Goal: Information Seeking & Learning: Learn about a topic

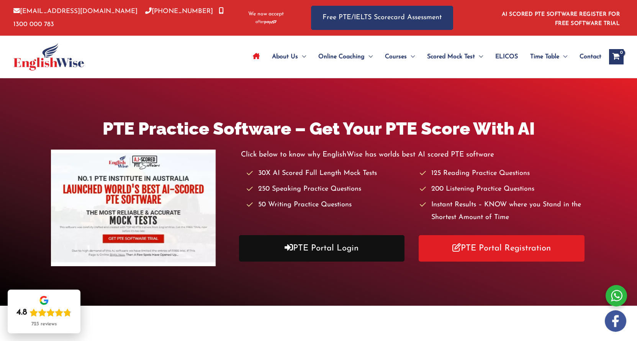
click at [346, 249] on link "PTE Portal Login" at bounding box center [322, 248] width 166 height 26
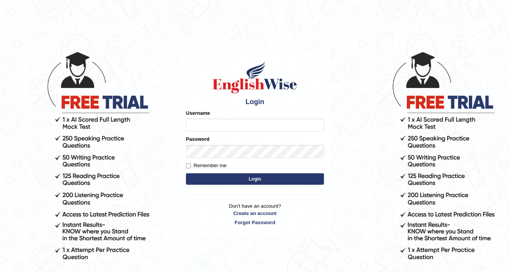
type input "0424525890"
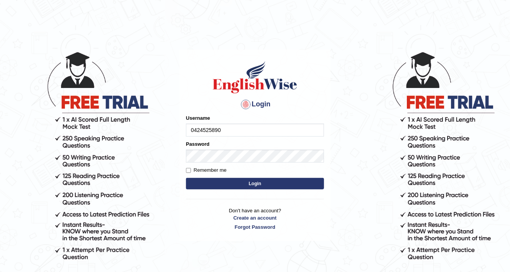
click at [217, 179] on button "Login" at bounding box center [255, 183] width 138 height 11
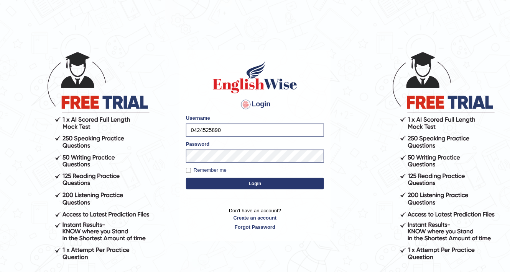
click at [215, 184] on button "Login" at bounding box center [255, 183] width 138 height 11
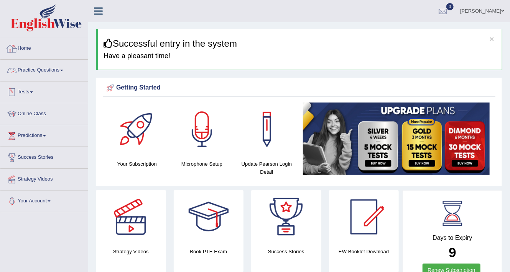
click at [41, 71] on link "Practice Questions" at bounding box center [43, 69] width 87 height 19
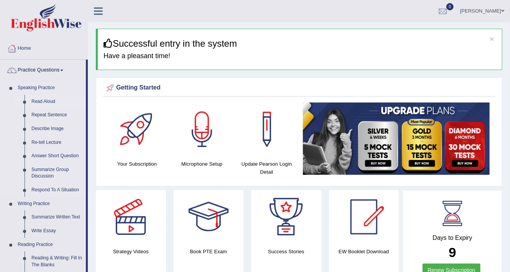
click at [44, 102] on link "Read Aloud" at bounding box center [57, 102] width 58 height 14
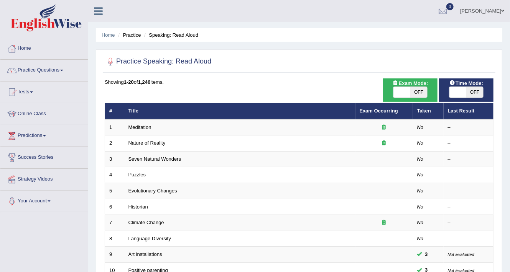
click at [417, 89] on span "OFF" at bounding box center [418, 92] width 17 height 11
checkbox input "true"
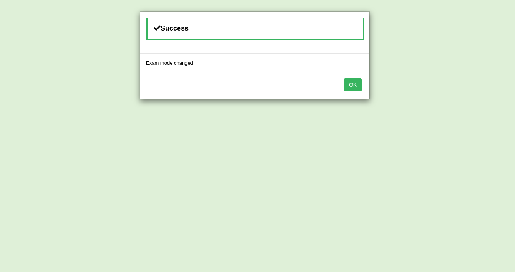
click at [353, 83] on button "OK" at bounding box center [353, 85] width 18 height 13
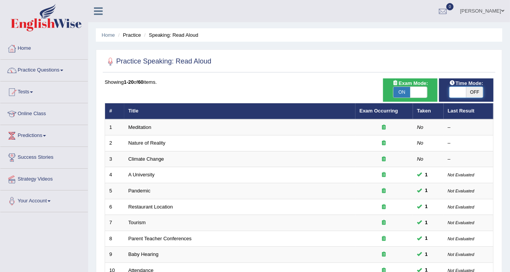
click at [466, 92] on span at bounding box center [457, 92] width 17 height 11
checkbox input "true"
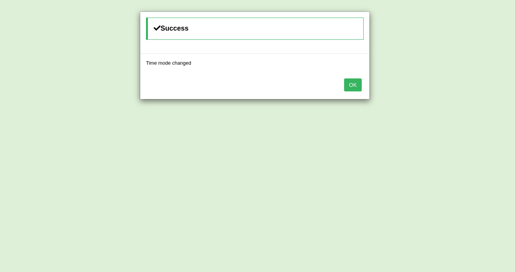
click at [358, 82] on button "OK" at bounding box center [353, 85] width 18 height 13
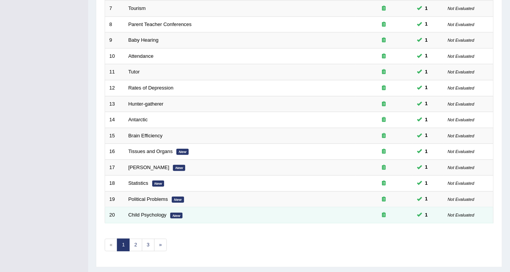
scroll to position [233, 0]
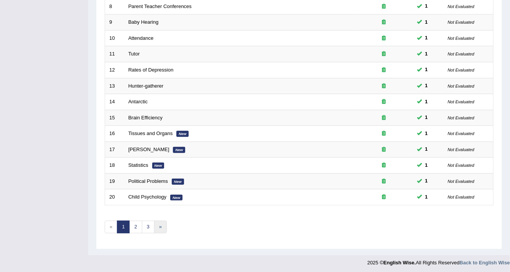
click at [159, 225] on link "»" at bounding box center [160, 227] width 13 height 13
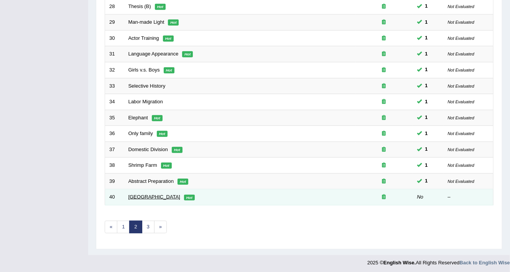
click at [133, 194] on link "Russia" at bounding box center [154, 197] width 52 height 6
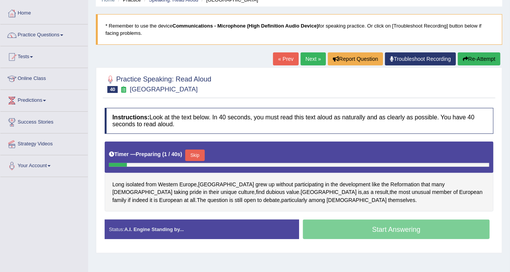
scroll to position [123, 0]
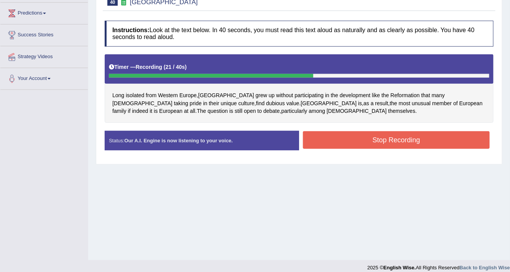
click at [346, 141] on button "Stop Recording" at bounding box center [396, 140] width 187 height 18
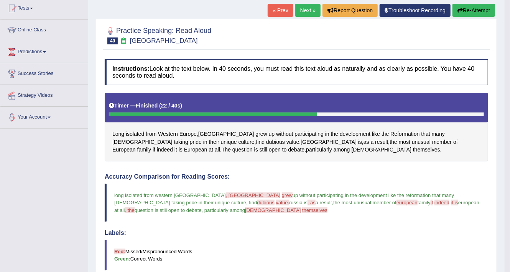
scroll to position [0, 0]
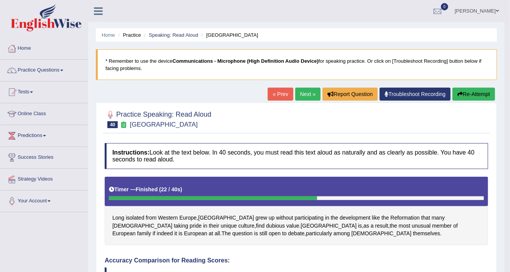
click at [306, 94] on link "Next »" at bounding box center [307, 94] width 25 height 13
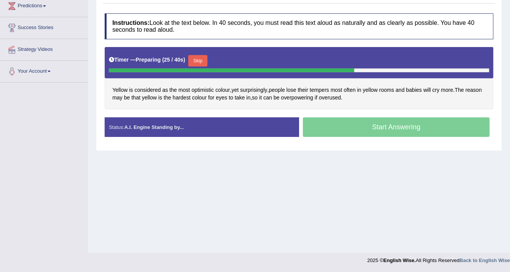
click at [199, 57] on button "Skip" at bounding box center [197, 60] width 19 height 11
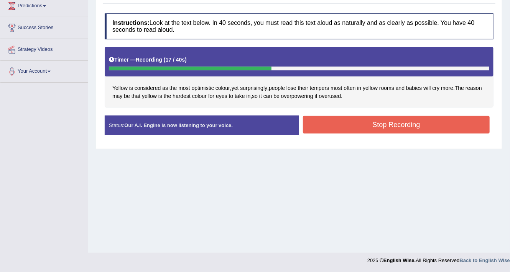
drag, startPoint x: 419, startPoint y: 126, endPoint x: 423, endPoint y: 121, distance: 6.0
click at [423, 123] on button "Stop Recording" at bounding box center [396, 125] width 187 height 18
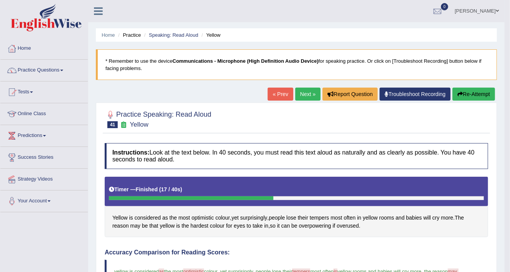
click at [307, 94] on link "Next »" at bounding box center [307, 94] width 25 height 13
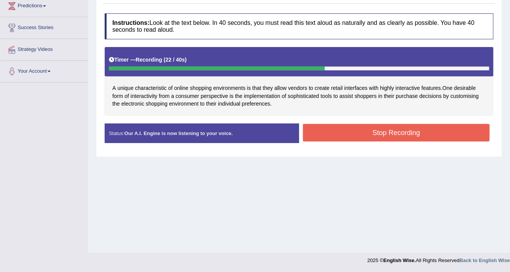
click at [329, 133] on button "Stop Recording" at bounding box center [396, 133] width 187 height 18
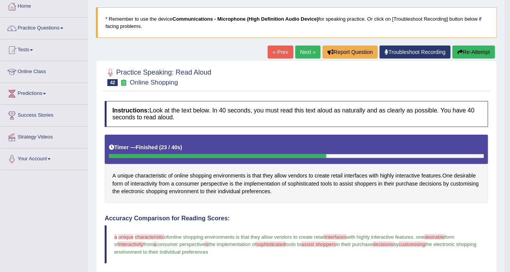
scroll to position [35, 0]
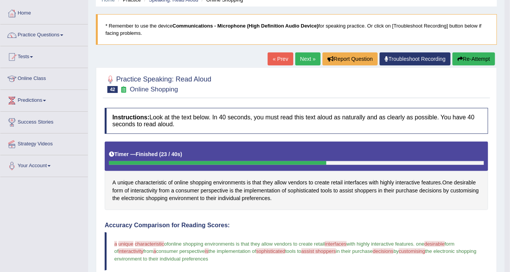
click at [303, 58] on link "Next »" at bounding box center [307, 59] width 25 height 13
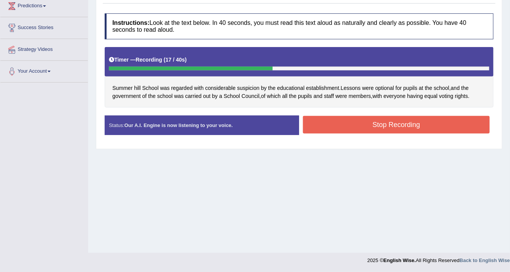
click at [320, 123] on button "Stop Recording" at bounding box center [396, 125] width 187 height 18
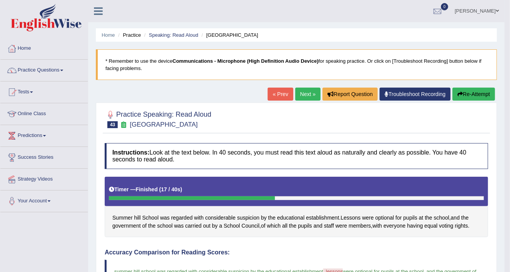
click at [300, 90] on link "Next »" at bounding box center [307, 94] width 25 height 13
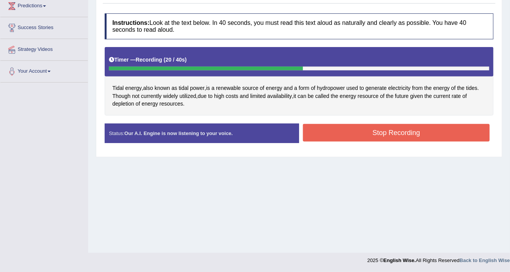
click at [342, 132] on button "Stop Recording" at bounding box center [396, 133] width 187 height 18
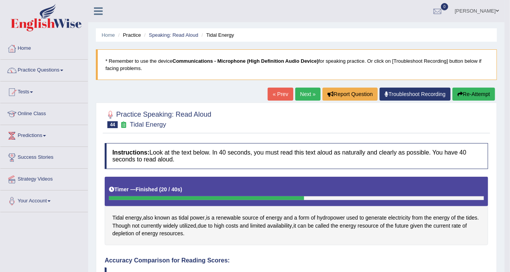
click at [306, 91] on link "Next »" at bounding box center [307, 94] width 25 height 13
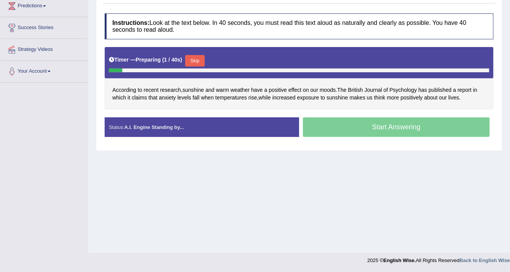
scroll to position [130, 0]
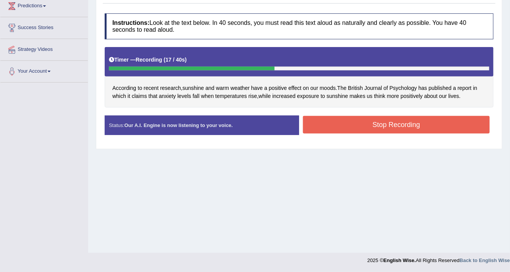
click at [349, 122] on button "Stop Recording" at bounding box center [396, 125] width 187 height 18
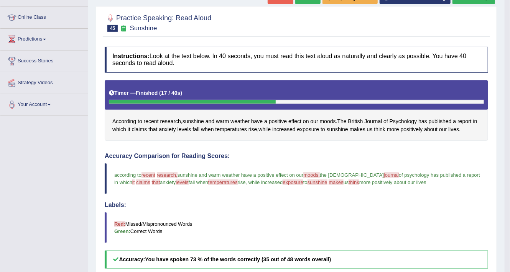
scroll to position [0, 0]
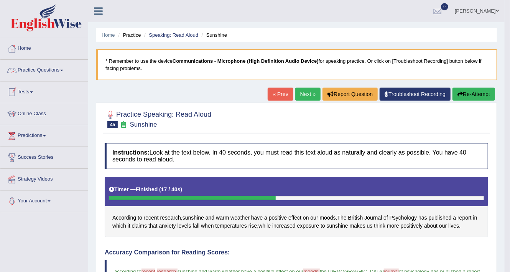
click at [46, 67] on link "Practice Questions" at bounding box center [43, 69] width 87 height 19
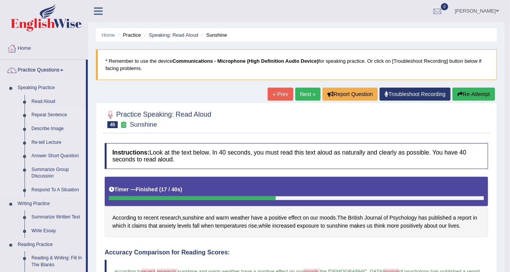
click at [49, 115] on link "Repeat Sentence" at bounding box center [57, 115] width 58 height 14
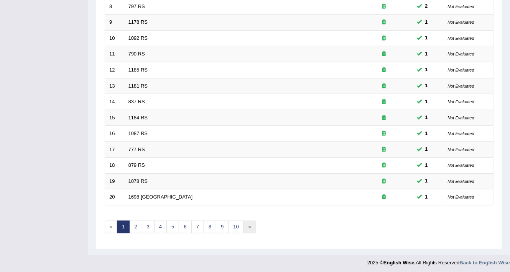
click at [248, 226] on link "»" at bounding box center [249, 227] width 13 height 13
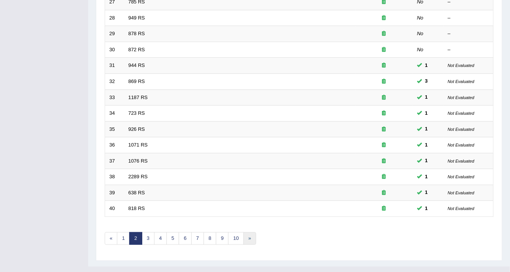
click at [250, 236] on link "»" at bounding box center [249, 239] width 13 height 13
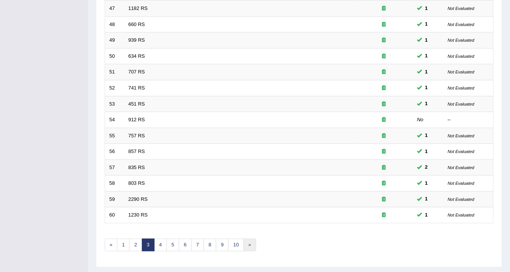
click at [247, 241] on link "»" at bounding box center [249, 245] width 13 height 13
click at [249, 246] on link "»" at bounding box center [249, 245] width 13 height 13
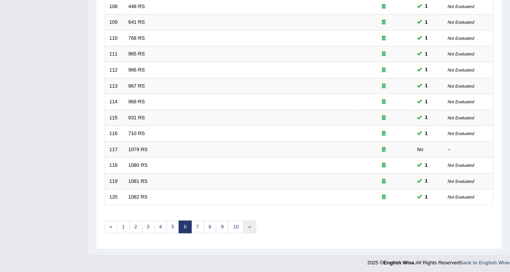
click at [246, 222] on link "»" at bounding box center [249, 227] width 13 height 13
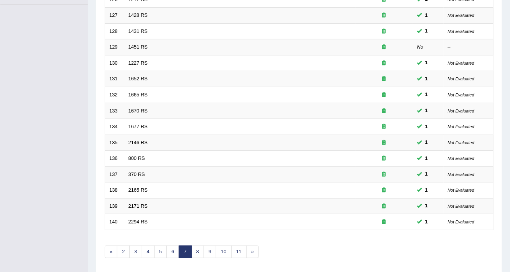
scroll to position [233, 0]
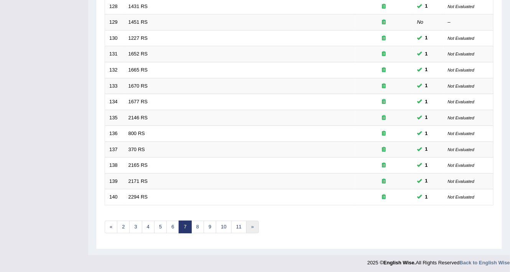
click at [250, 227] on link "»" at bounding box center [252, 227] width 13 height 13
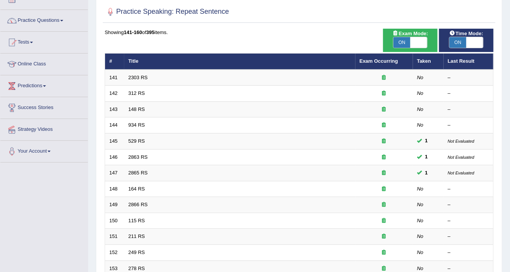
scroll to position [127, 0]
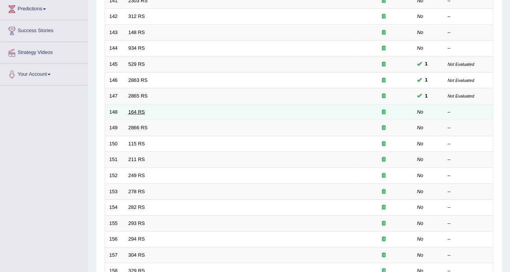
click at [138, 111] on link "164 RS" at bounding box center [136, 112] width 16 height 6
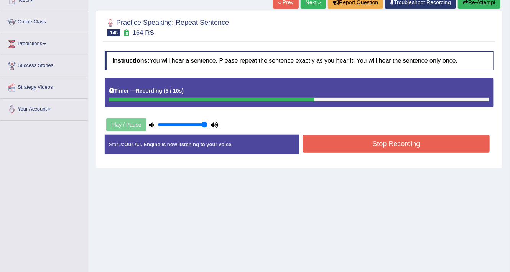
click at [402, 141] on button "Stop Recording" at bounding box center [396, 144] width 187 height 18
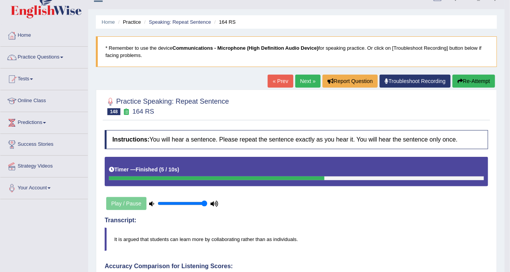
scroll to position [7, 0]
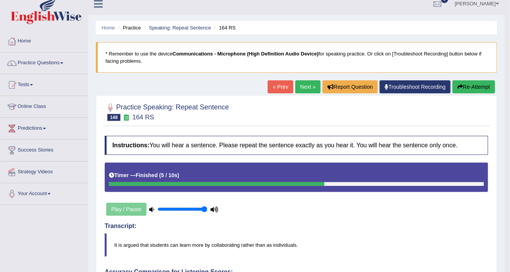
click at [309, 84] on link "Next »" at bounding box center [307, 86] width 25 height 13
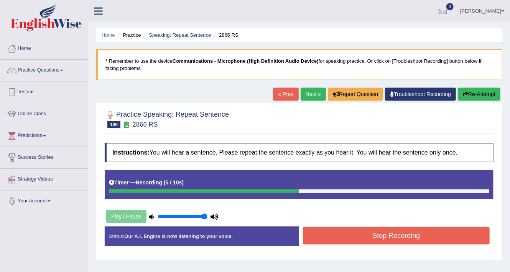
click at [376, 238] on button "Stop Recording" at bounding box center [396, 236] width 187 height 18
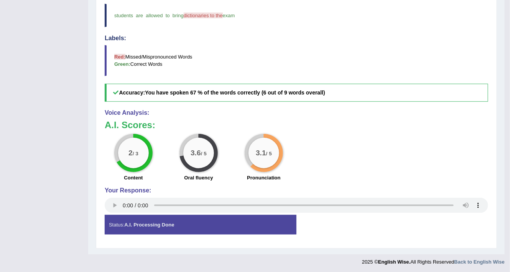
scroll to position [38, 0]
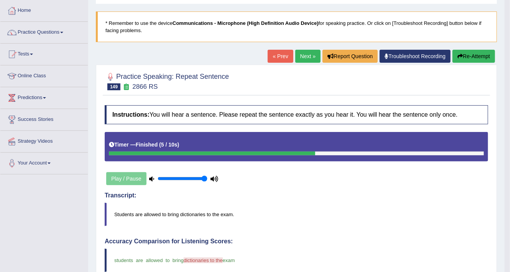
click at [302, 52] on link "Next »" at bounding box center [307, 56] width 25 height 13
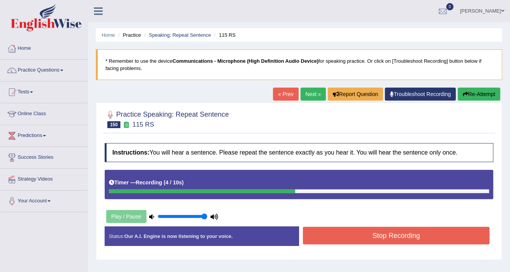
click at [405, 233] on button "Stop Recording" at bounding box center [396, 236] width 187 height 18
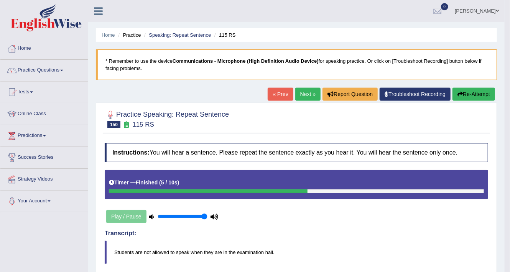
click at [309, 92] on link "Next »" at bounding box center [307, 94] width 25 height 13
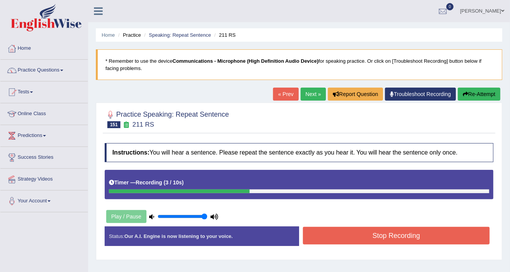
click at [429, 237] on button "Stop Recording" at bounding box center [396, 236] width 187 height 18
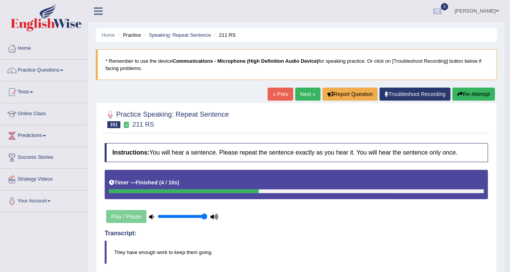
click at [297, 92] on link "Next »" at bounding box center [307, 94] width 25 height 13
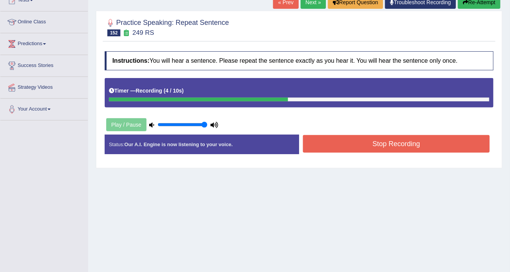
drag, startPoint x: 325, startPoint y: 140, endPoint x: 334, endPoint y: 136, distance: 9.6
click at [327, 140] on button "Stop Recording" at bounding box center [396, 144] width 187 height 18
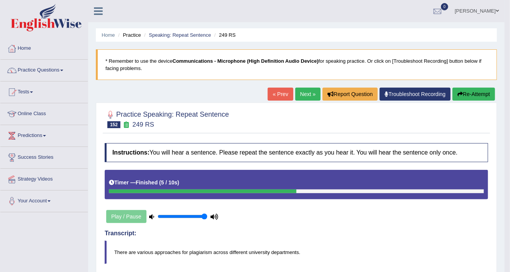
click at [304, 92] on link "Next »" at bounding box center [307, 94] width 25 height 13
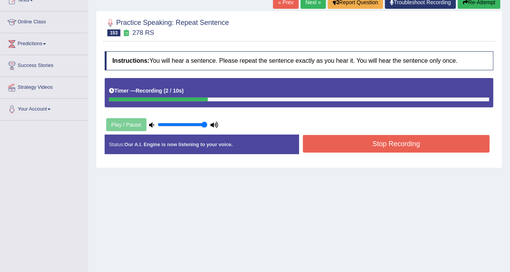
click at [345, 141] on button "Stop Recording" at bounding box center [396, 144] width 187 height 18
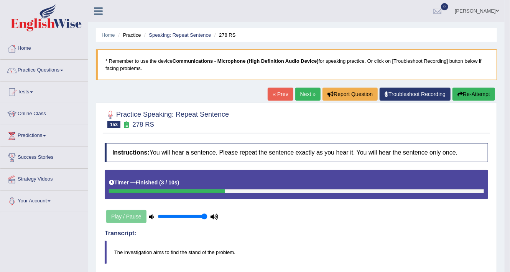
click at [297, 92] on link "Next »" at bounding box center [307, 94] width 25 height 13
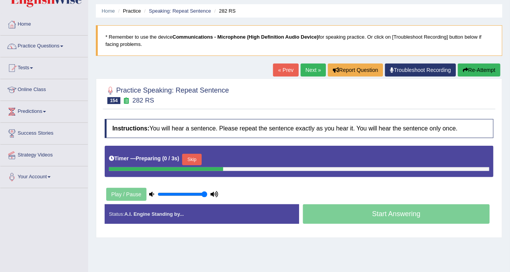
scroll to position [92, 0]
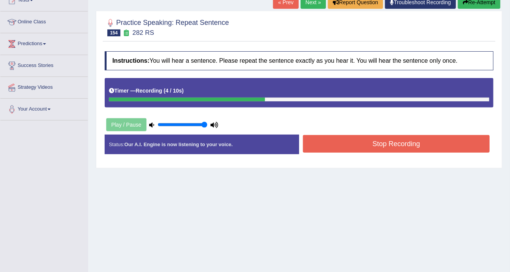
click at [332, 140] on button "Stop Recording" at bounding box center [396, 144] width 187 height 18
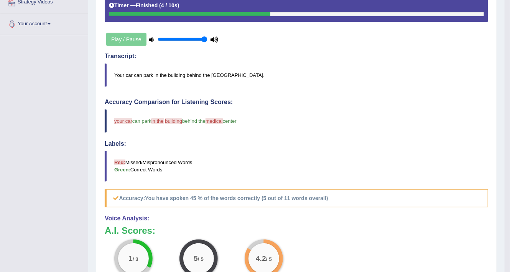
scroll to position [38, 0]
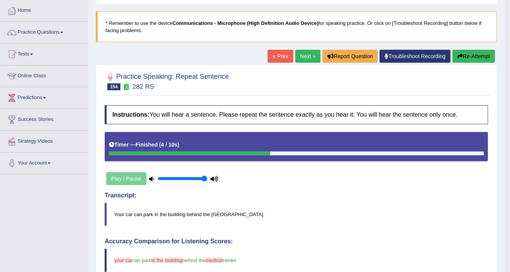
click at [302, 55] on link "Next »" at bounding box center [307, 56] width 25 height 13
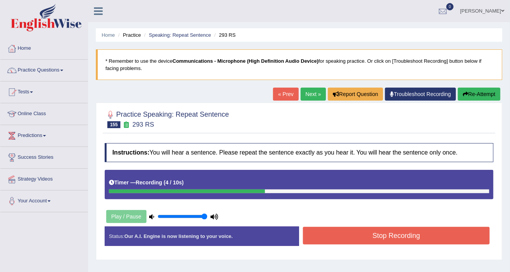
click at [376, 236] on button "Stop Recording" at bounding box center [396, 236] width 187 height 18
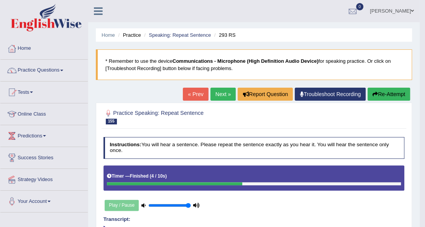
click at [225, 91] on link "Next »" at bounding box center [222, 94] width 25 height 13
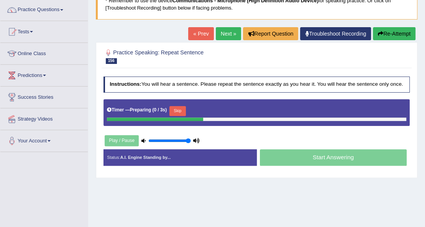
scroll to position [102, 0]
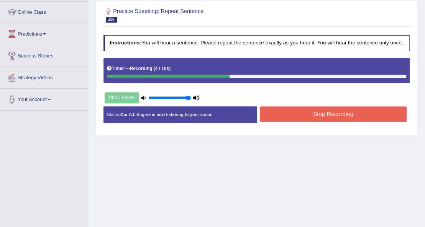
click at [320, 111] on button "Stop Recording" at bounding box center [333, 114] width 147 height 15
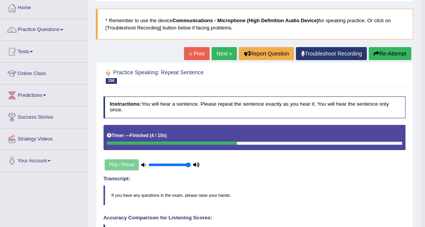
scroll to position [39, 0]
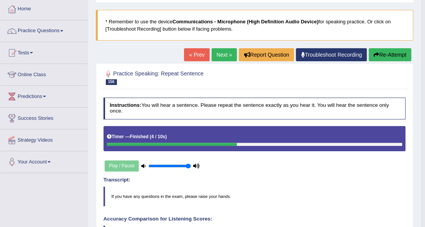
click at [224, 54] on link "Next »" at bounding box center [224, 54] width 25 height 13
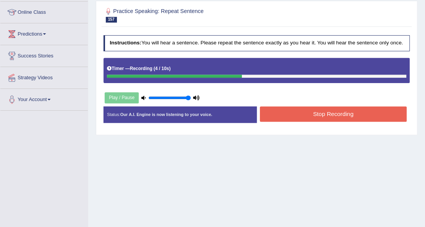
click at [276, 111] on button "Stop Recording" at bounding box center [333, 114] width 147 height 15
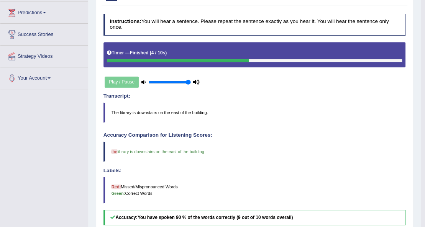
scroll to position [65, 0]
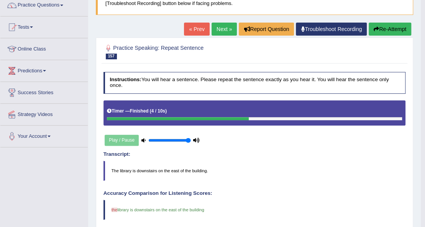
click at [220, 29] on link "Next »" at bounding box center [224, 29] width 25 height 13
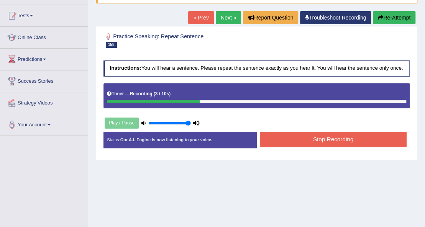
click at [318, 138] on button "Stop Recording" at bounding box center [333, 139] width 147 height 15
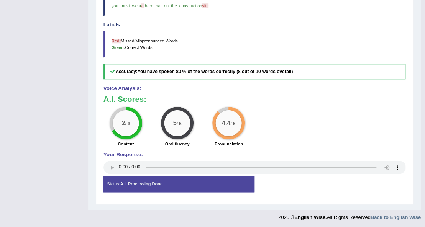
scroll to position [39, 0]
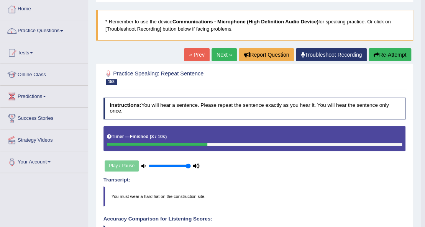
click at [222, 52] on link "Next »" at bounding box center [224, 54] width 25 height 13
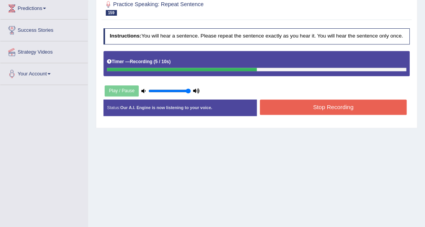
click at [291, 107] on button "Stop Recording" at bounding box center [333, 107] width 147 height 15
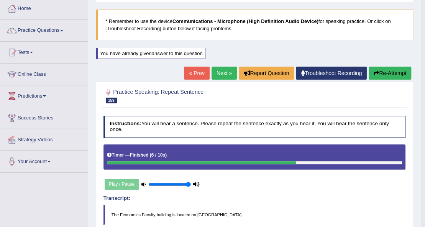
scroll to position [32, 0]
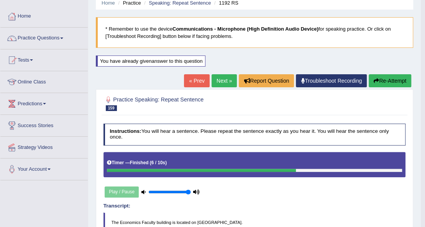
click at [220, 78] on link "Next »" at bounding box center [224, 80] width 25 height 13
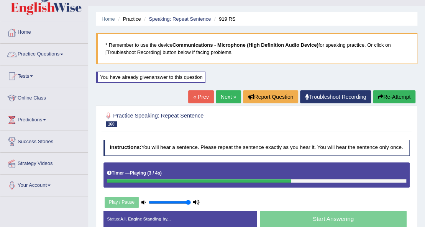
scroll to position [25, 0]
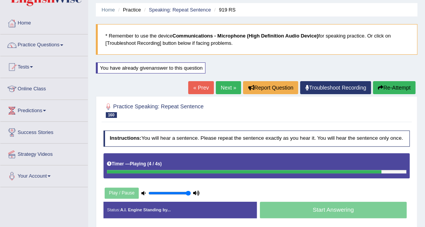
click at [225, 86] on link "Next »" at bounding box center [228, 87] width 25 height 13
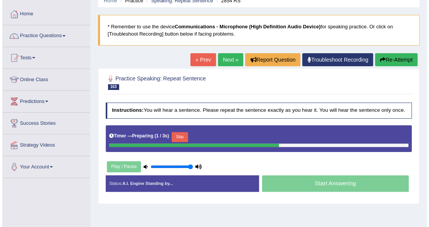
scroll to position [51, 0]
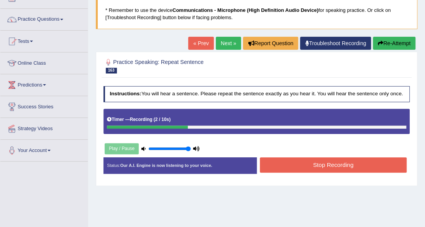
click at [300, 160] on button "Stop Recording" at bounding box center [333, 165] width 147 height 15
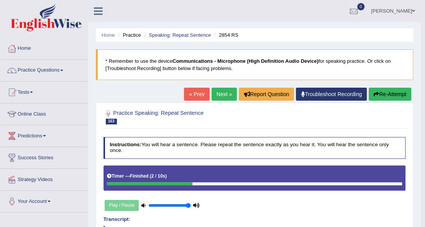
scroll to position [0, 0]
click at [220, 92] on link "Next »" at bounding box center [224, 94] width 25 height 13
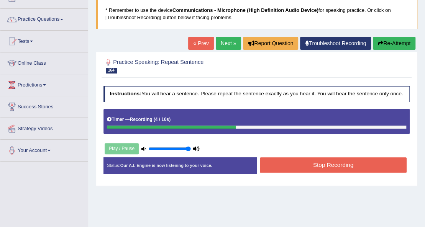
click at [294, 163] on button "Stop Recording" at bounding box center [333, 165] width 147 height 15
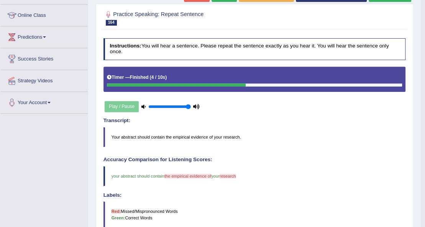
scroll to position [90, 0]
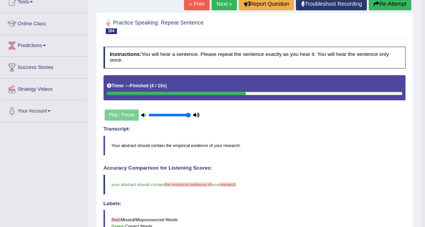
click at [223, 2] on link "Next »" at bounding box center [224, 3] width 25 height 13
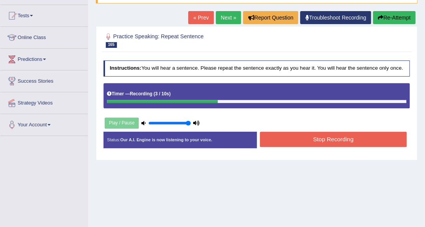
click at [294, 136] on button "Stop Recording" at bounding box center [333, 139] width 147 height 15
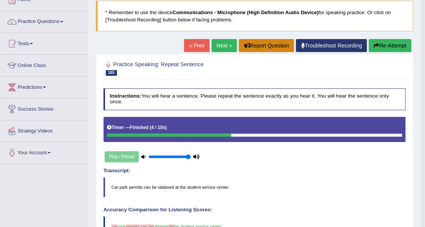
scroll to position [39, 0]
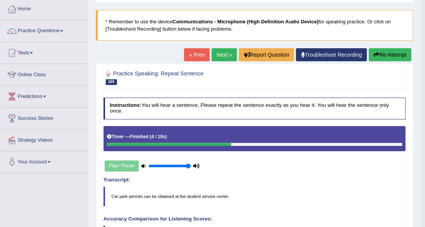
click at [220, 48] on div "Home Practice Speaking: Repeat Sentence 2861 RS * Remember to use the device Co…" at bounding box center [254, 200] width 333 height 479
click at [221, 50] on link "Next »" at bounding box center [224, 54] width 25 height 13
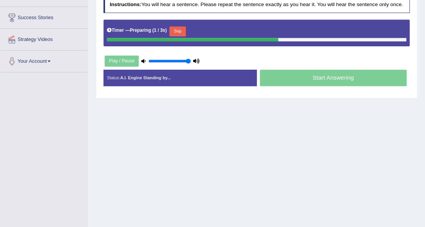
scroll to position [175, 0]
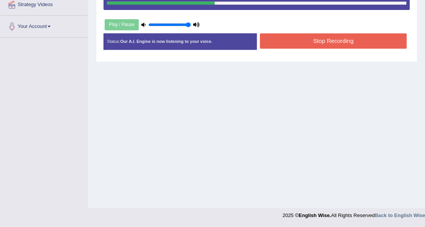
click at [321, 37] on button "Stop Recording" at bounding box center [333, 40] width 147 height 15
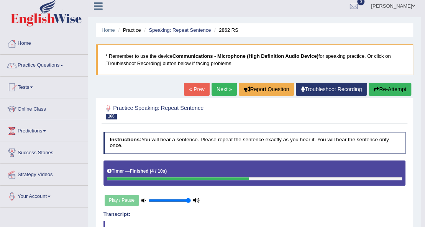
scroll to position [0, 0]
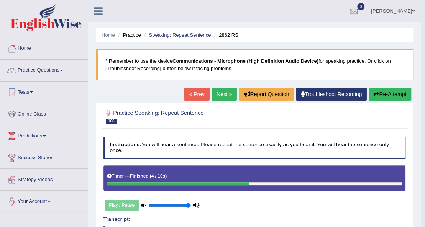
click at [224, 91] on link "Next »" at bounding box center [224, 94] width 25 height 13
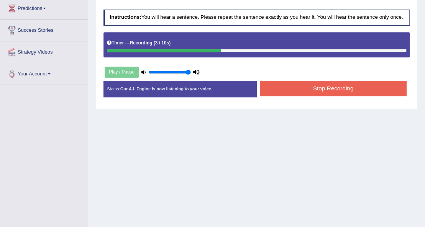
click at [278, 88] on button "Stop Recording" at bounding box center [333, 88] width 147 height 15
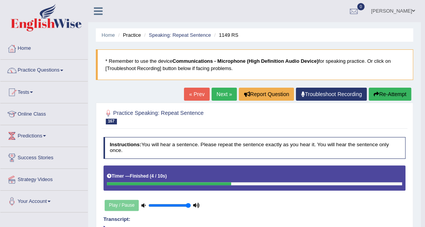
click at [220, 94] on link "Next »" at bounding box center [224, 94] width 25 height 13
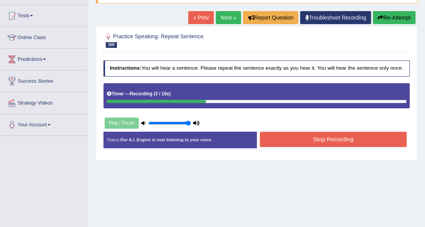
click at [284, 132] on button "Stop Recording" at bounding box center [333, 139] width 147 height 15
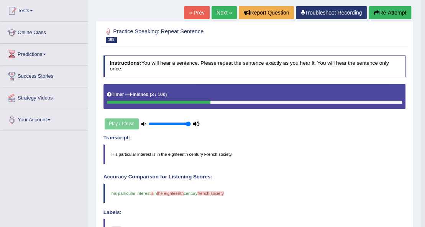
scroll to position [77, 0]
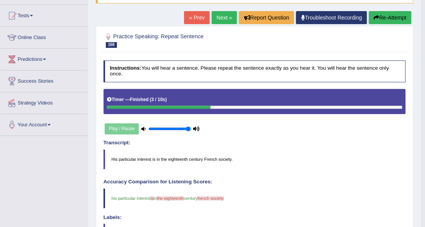
click at [219, 17] on link "Next »" at bounding box center [224, 17] width 25 height 13
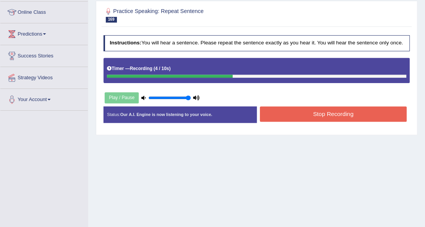
click at [283, 117] on button "Stop Recording" at bounding box center [333, 114] width 147 height 15
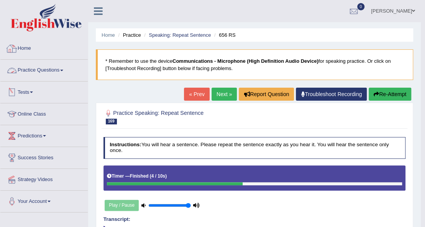
click at [61, 70] on link "Practice Questions" at bounding box center [43, 69] width 87 height 19
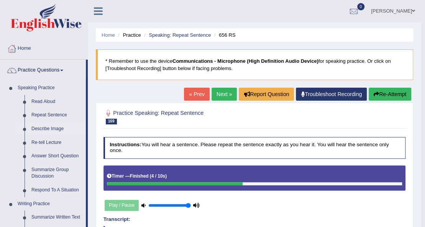
click at [52, 129] on link "Describe Image" at bounding box center [57, 129] width 58 height 14
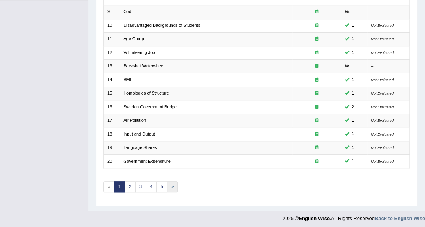
click at [170, 184] on link "»" at bounding box center [172, 187] width 11 height 11
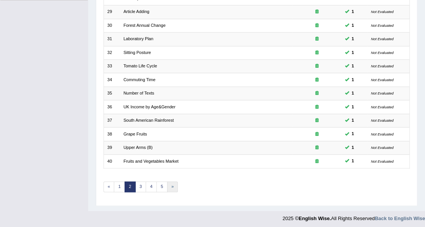
click at [169, 185] on link "»" at bounding box center [172, 187] width 11 height 11
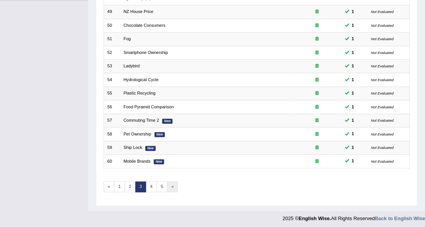
click at [170, 184] on link "»" at bounding box center [172, 187] width 11 height 11
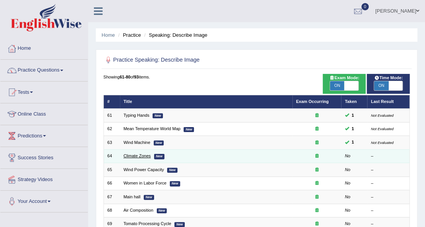
click at [144, 155] on link "Climate Zones" at bounding box center [136, 156] width 27 height 5
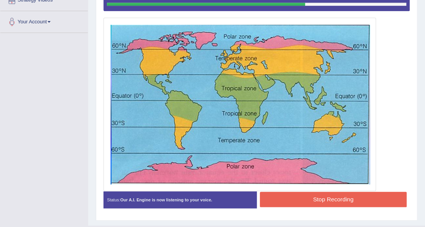
scroll to position [196, 0]
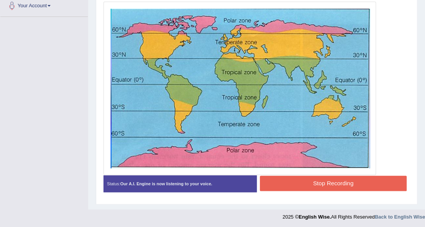
click at [297, 186] on button "Stop Recording" at bounding box center [333, 183] width 147 height 15
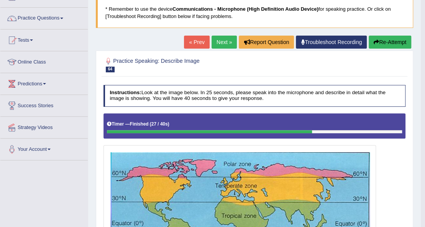
scroll to position [40, 0]
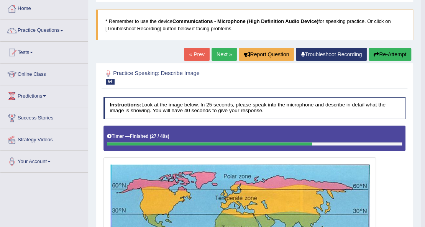
click at [221, 51] on link "Next »" at bounding box center [224, 54] width 25 height 13
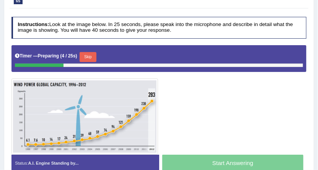
scroll to position [139, 0]
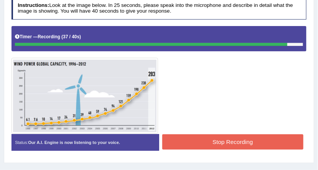
click at [254, 141] on button "Stop Recording" at bounding box center [232, 142] width 141 height 15
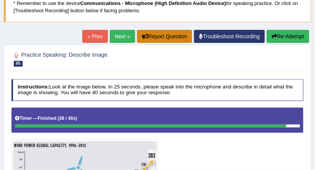
scroll to position [57, 0]
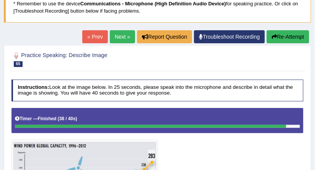
click at [120, 34] on link "Next »" at bounding box center [122, 36] width 25 height 13
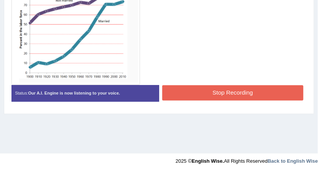
scroll to position [230, 0]
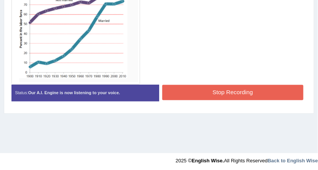
click at [182, 90] on button "Stop Recording" at bounding box center [232, 92] width 141 height 15
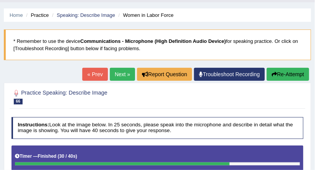
scroll to position [0, 0]
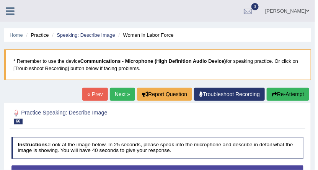
click at [308, 9] on span at bounding box center [308, 10] width 3 height 5
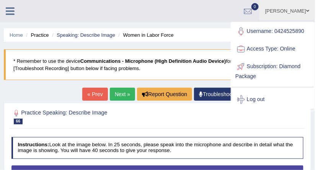
click at [306, 10] on link "[PERSON_NAME]" at bounding box center [288, 10] width 56 height 20
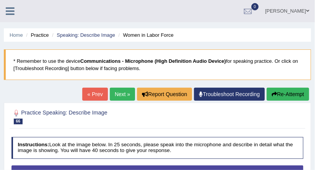
click at [306, 10] on link "[PERSON_NAME]" at bounding box center [288, 10] width 56 height 20
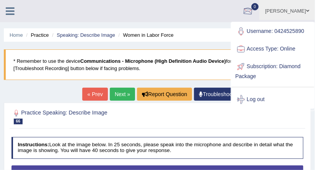
click at [220, 17] on ul "Shubham Toggle navigation Username: 0424525890 Access Type: Online Subscription…" at bounding box center [205, 11] width 221 height 22
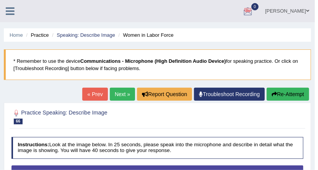
click at [306, 11] on link "[PERSON_NAME]" at bounding box center [288, 10] width 56 height 20
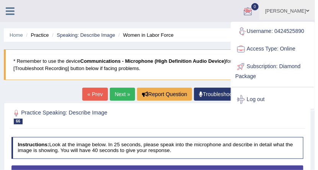
click at [308, 11] on span at bounding box center [308, 10] width 3 height 5
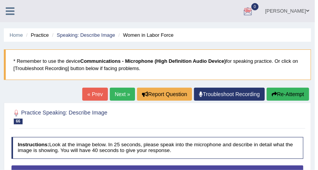
click at [308, 11] on span at bounding box center [308, 10] width 3 height 5
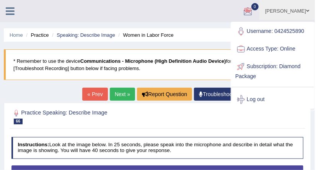
click at [308, 11] on span at bounding box center [308, 10] width 3 height 5
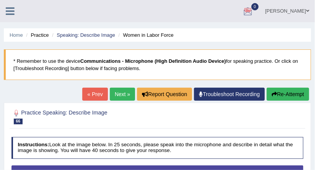
click at [308, 11] on span at bounding box center [308, 10] width 3 height 5
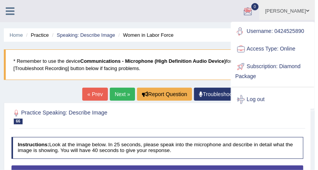
click at [298, 11] on link "[PERSON_NAME]" at bounding box center [288, 10] width 56 height 20
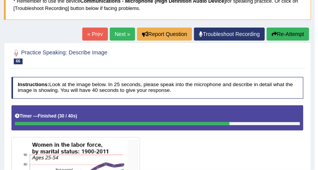
scroll to position [77, 0]
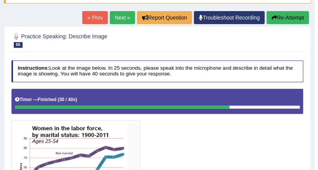
click at [116, 16] on link "Next »" at bounding box center [122, 17] width 25 height 13
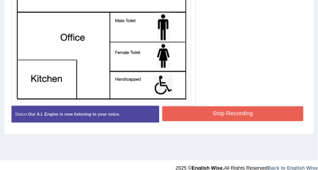
scroll to position [228, 0]
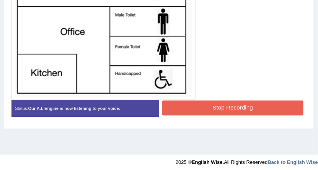
click at [240, 106] on button "Stop Recording" at bounding box center [232, 108] width 141 height 15
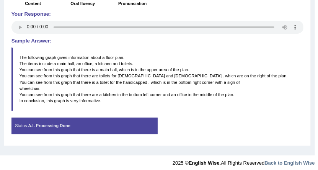
scroll to position [389, 0]
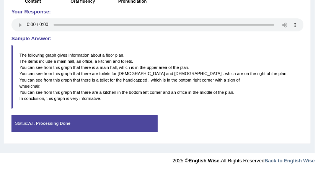
click at [181, 159] on div "2025 © English Wise. All Rights Reserved Back to English Wise" at bounding box center [244, 158] width 143 height 11
drag, startPoint x: 172, startPoint y: 160, endPoint x: 180, endPoint y: 159, distance: 7.7
click at [173, 160] on div "2025 © English Wise. All Rights Reserved Back to English Wise" at bounding box center [244, 158] width 143 height 11
drag, startPoint x: 186, startPoint y: 159, endPoint x: 193, endPoint y: 159, distance: 6.9
click at [193, 159] on div "2025 © English Wise. All Rights Reserved Back to English Wise" at bounding box center [244, 158] width 143 height 11
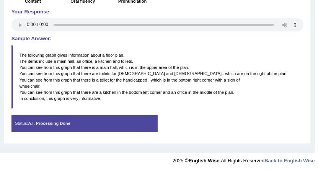
drag, startPoint x: 207, startPoint y: 159, endPoint x: 222, endPoint y: 159, distance: 15.3
click at [220, 159] on strong "English Wise." at bounding box center [205, 161] width 32 height 6
drag, startPoint x: 228, startPoint y: 159, endPoint x: 187, endPoint y: 136, distance: 47.7
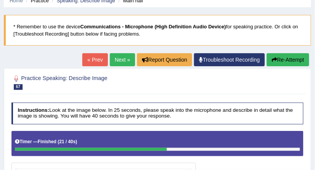
scroll to position [0, 0]
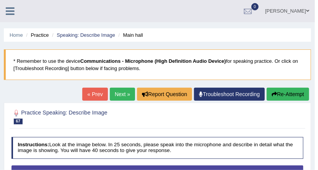
click at [308, 10] on span at bounding box center [308, 10] width 3 height 5
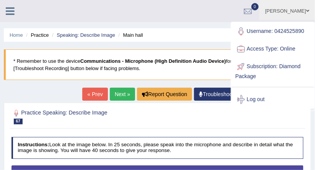
click at [308, 10] on span at bounding box center [308, 10] width 3 height 5
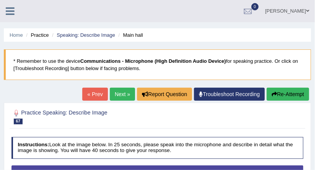
click at [115, 93] on link "Next »" at bounding box center [122, 94] width 25 height 13
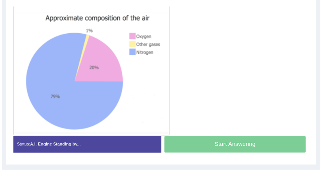
scroll to position [192, 0]
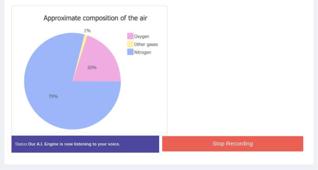
click at [236, 145] on button "Stop Recording" at bounding box center [232, 143] width 141 height 15
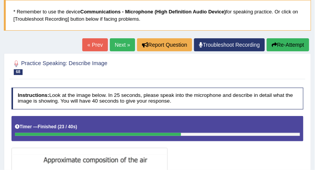
scroll to position [0, 0]
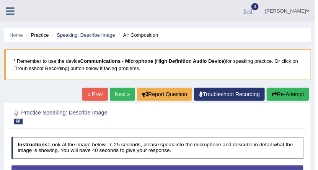
click at [310, 10] on link "[PERSON_NAME]" at bounding box center [288, 10] width 56 height 20
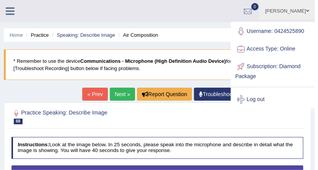
click at [251, 14] on ul "Shubham Toggle navigation Username: 0424525890 Access Type: Online Subscription…" at bounding box center [205, 11] width 221 height 22
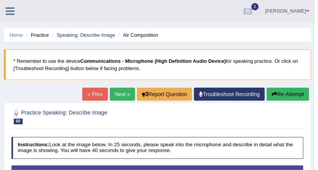
drag, startPoint x: 111, startPoint y: 75, endPoint x: 105, endPoint y: 89, distance: 15.1
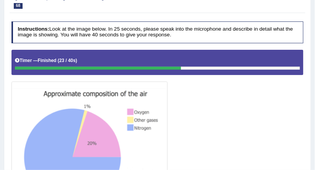
scroll to position [20, 0]
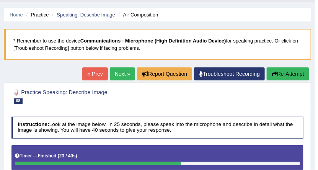
click at [122, 69] on link "Next »" at bounding box center [122, 73] width 25 height 13
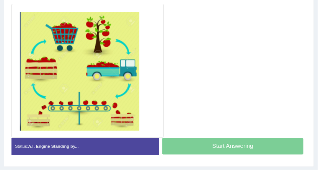
scroll to position [194, 0]
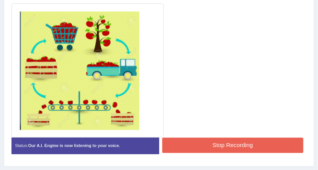
click at [192, 147] on button "Stop Recording" at bounding box center [232, 145] width 141 height 15
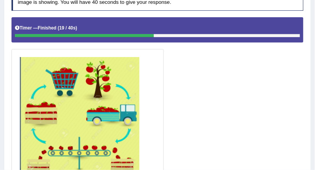
scroll to position [54, 0]
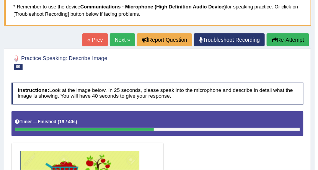
click at [123, 39] on link "Next »" at bounding box center [122, 39] width 25 height 13
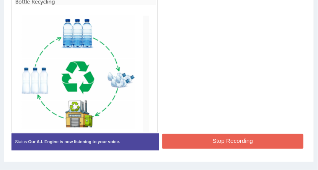
scroll to position [213, 0]
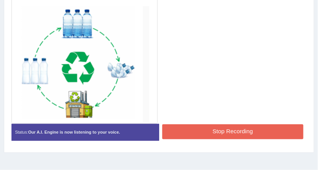
click at [261, 128] on button "Stop Recording" at bounding box center [232, 132] width 141 height 15
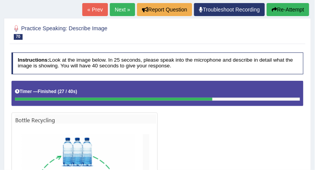
scroll to position [60, 0]
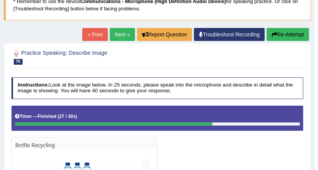
click at [121, 34] on link "Next »" at bounding box center [122, 34] width 25 height 13
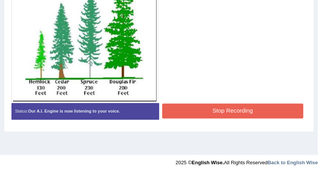
scroll to position [228, 0]
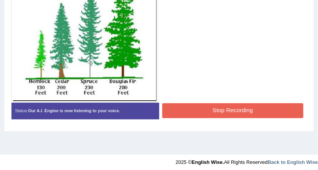
click at [220, 106] on button "Stop Recording" at bounding box center [232, 110] width 141 height 15
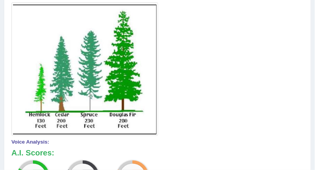
scroll to position [80, 0]
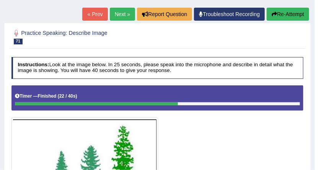
click at [119, 12] on link "Next »" at bounding box center [122, 14] width 25 height 13
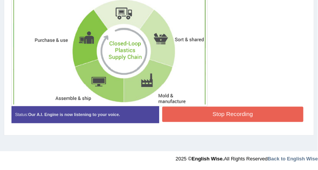
scroll to position [232, 0]
click at [175, 112] on button "Stop Recording" at bounding box center [232, 114] width 141 height 15
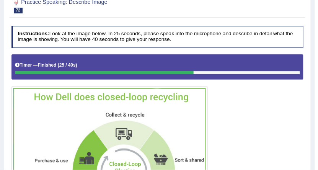
scroll to position [134, 0]
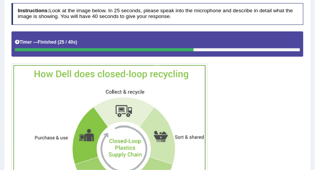
click at [212, 33] on div "Timer — Finished ( 25 / 40s )" at bounding box center [157, 43] width 293 height 25
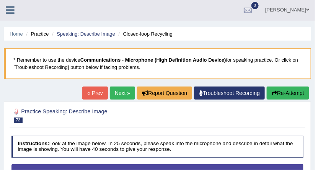
scroll to position [0, 0]
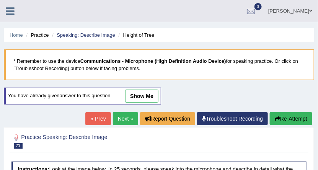
click at [10, 11] on icon at bounding box center [10, 11] width 9 height 10
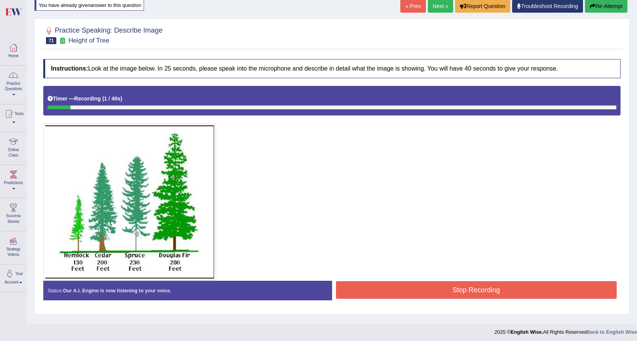
scroll to position [84, 0]
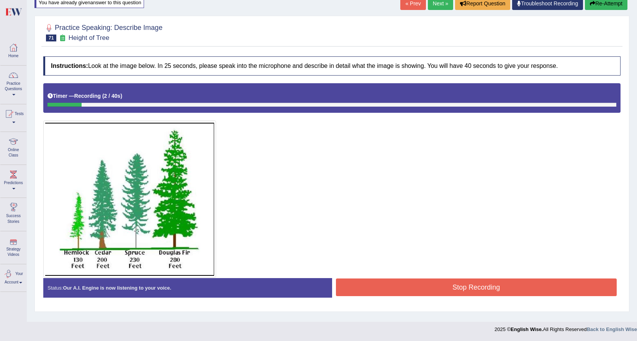
click at [14, 170] on link "Your Account" at bounding box center [13, 276] width 26 height 25
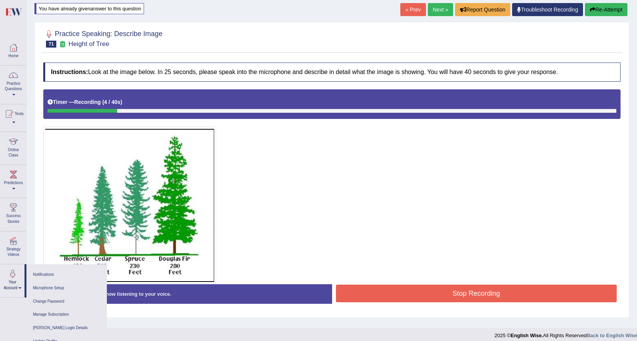
scroll to position [0, 0]
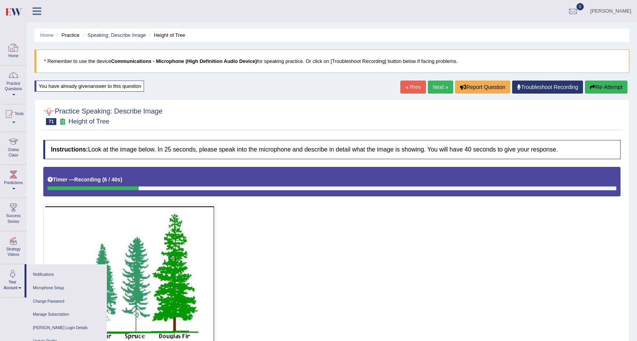
click at [14, 47] on div at bounding box center [13, 47] width 11 height 11
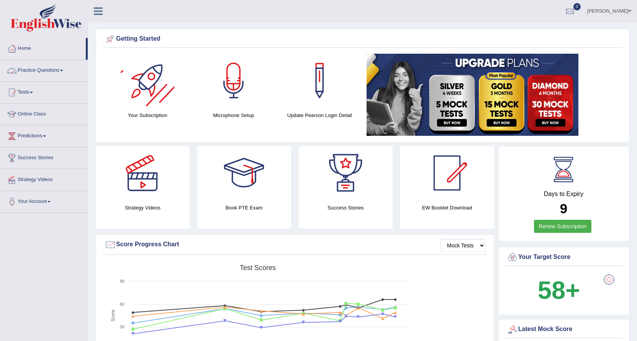
click at [64, 71] on link "Practice Questions" at bounding box center [43, 69] width 87 height 19
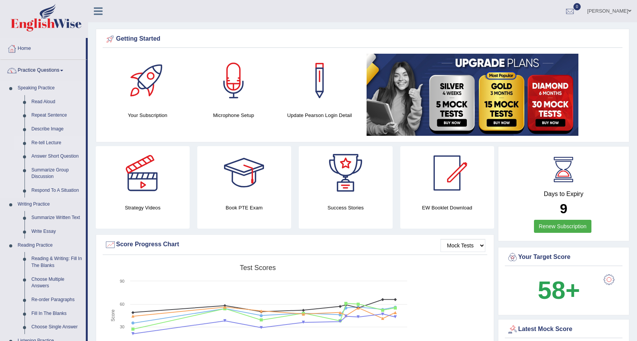
click at [44, 140] on link "Re-tell Lecture" at bounding box center [57, 143] width 58 height 14
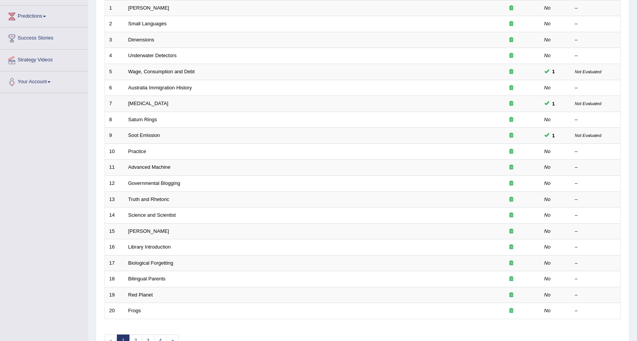
scroll to position [167, 0]
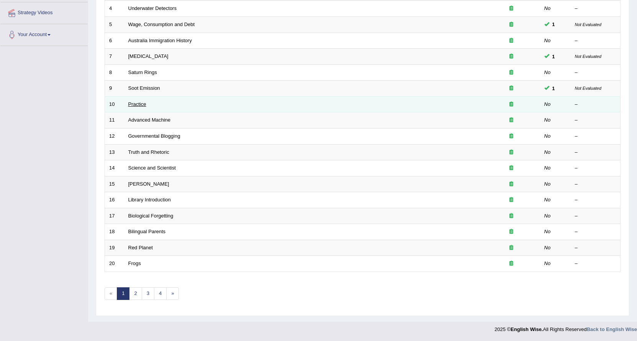
click at [141, 103] on link "Practice" at bounding box center [137, 104] width 18 height 6
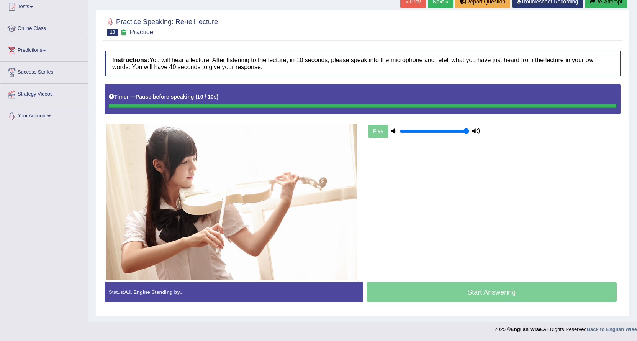
scroll to position [85, 0]
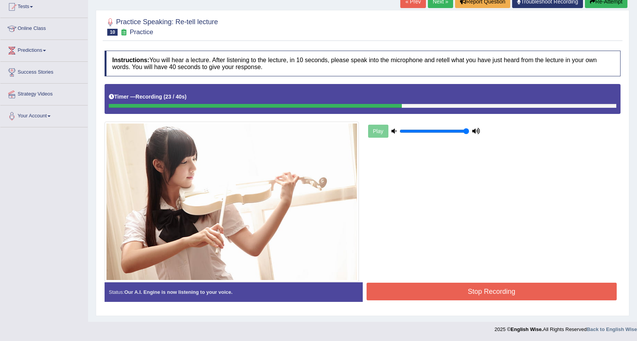
drag, startPoint x: 533, startPoint y: 290, endPoint x: 520, endPoint y: 285, distance: 13.7
click at [529, 287] on button "Stop Recording" at bounding box center [492, 291] width 251 height 18
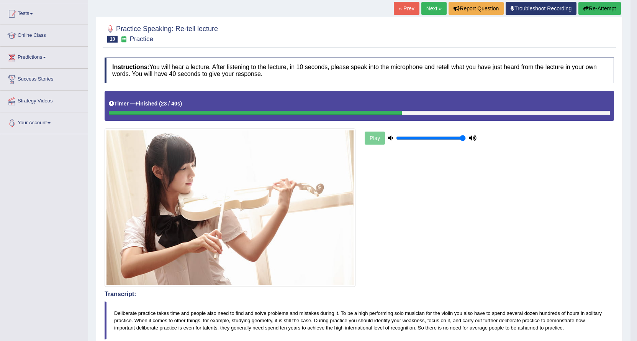
scroll to position [41, 0]
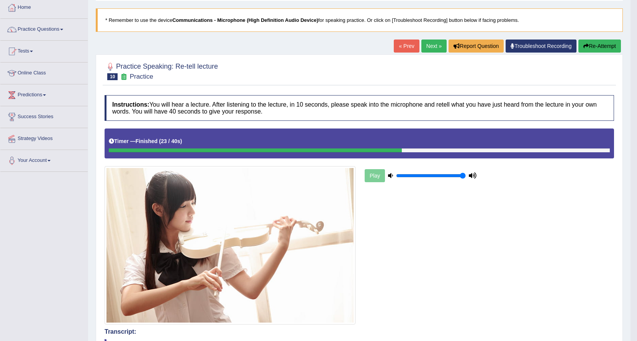
click at [434, 47] on link "Next »" at bounding box center [434, 45] width 25 height 13
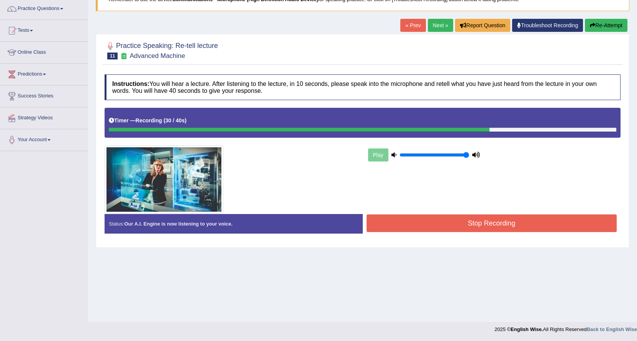
drag, startPoint x: 460, startPoint y: 222, endPoint x: 453, endPoint y: 205, distance: 18.1
click at [460, 221] on button "Stop Recording" at bounding box center [492, 223] width 251 height 18
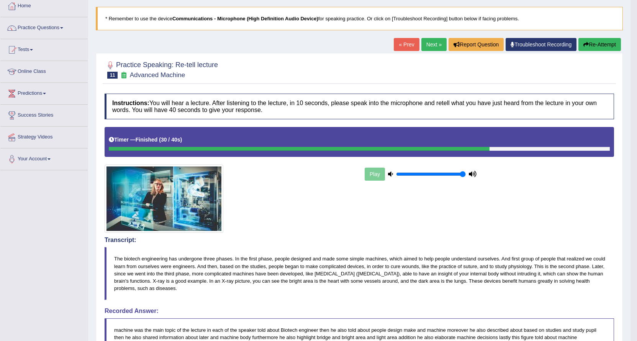
scroll to position [4, 0]
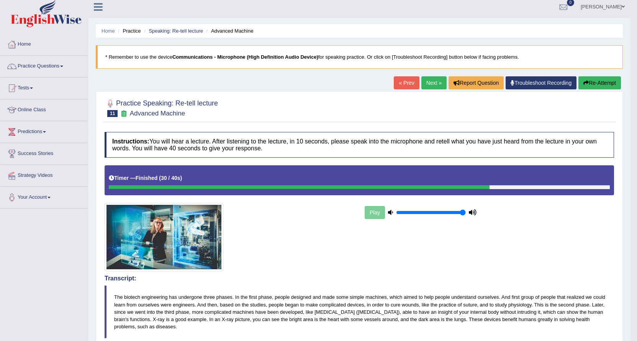
click at [433, 82] on link "Next »" at bounding box center [434, 82] width 25 height 13
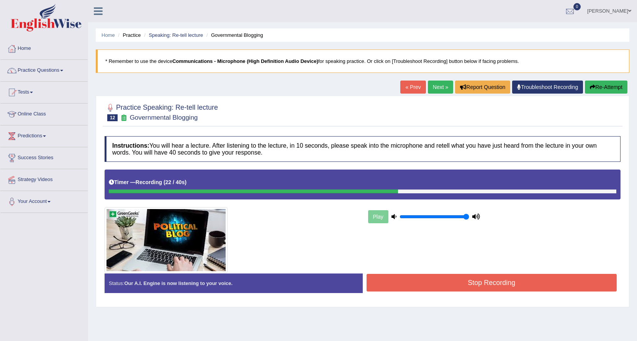
click at [467, 284] on button "Stop Recording" at bounding box center [492, 283] width 251 height 18
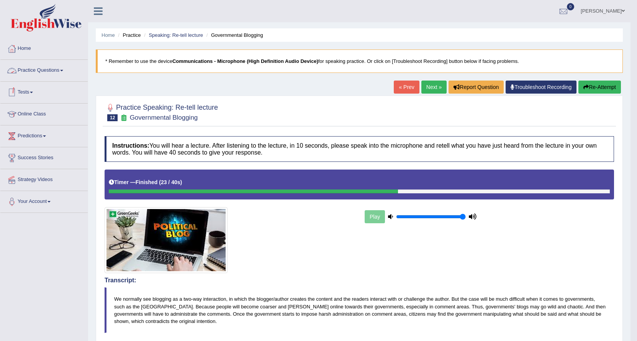
click at [52, 71] on link "Practice Questions" at bounding box center [43, 69] width 87 height 19
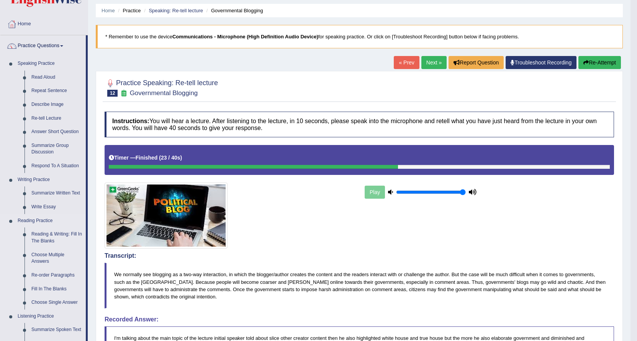
scroll to position [38, 0]
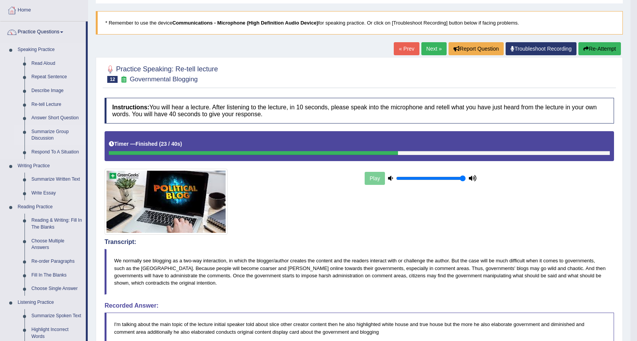
click at [55, 133] on link "Summarize Group Discussion" at bounding box center [57, 135] width 58 height 20
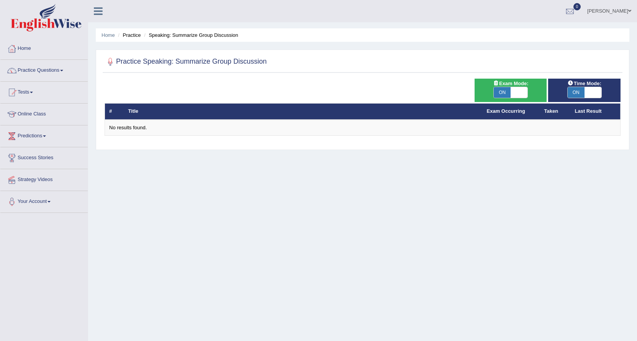
click at [502, 93] on span "ON" at bounding box center [502, 92] width 17 height 11
checkbox input "false"
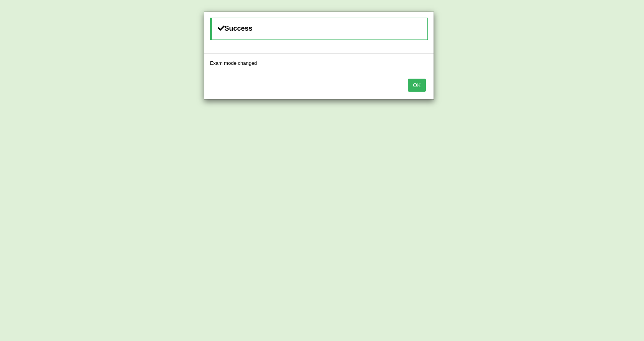
click at [409, 82] on button "OK" at bounding box center [417, 85] width 18 height 13
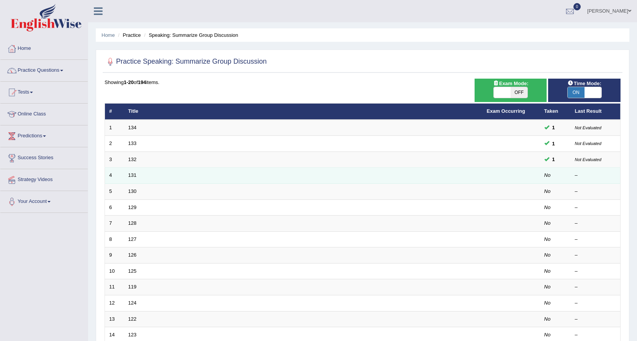
click at [131, 172] on td "131" at bounding box center [303, 175] width 359 height 16
drag, startPoint x: 440, startPoint y: 172, endPoint x: 348, endPoint y: 173, distance: 91.2
click at [379, 173] on td "131" at bounding box center [303, 175] width 359 height 16
click at [131, 174] on link "131" at bounding box center [132, 175] width 8 height 6
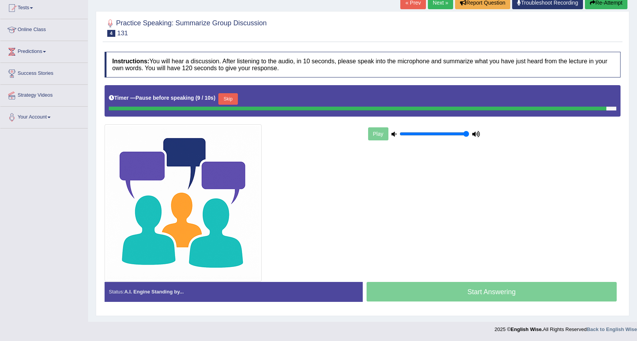
scroll to position [82, 0]
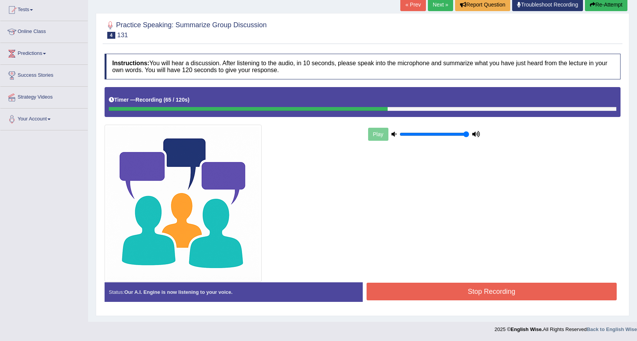
click at [451, 285] on button "Stop Recording" at bounding box center [492, 291] width 251 height 18
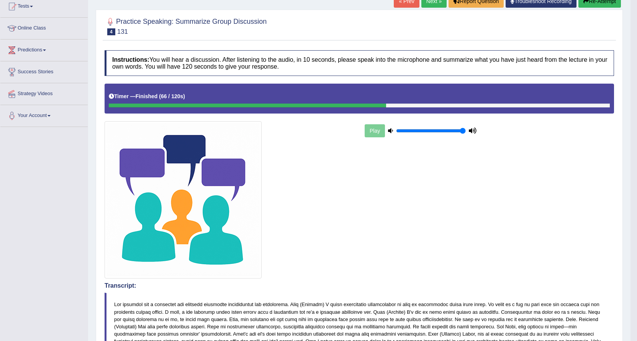
scroll to position [0, 0]
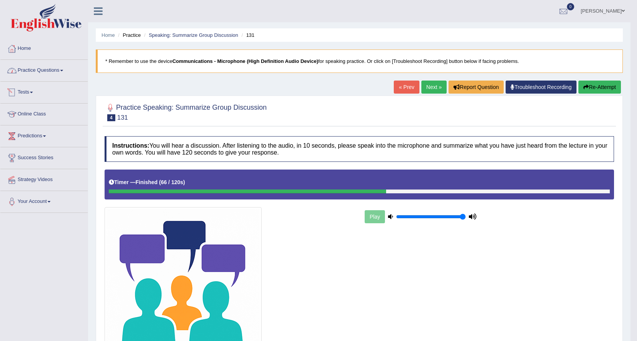
click at [61, 68] on link "Practice Questions" at bounding box center [43, 69] width 87 height 19
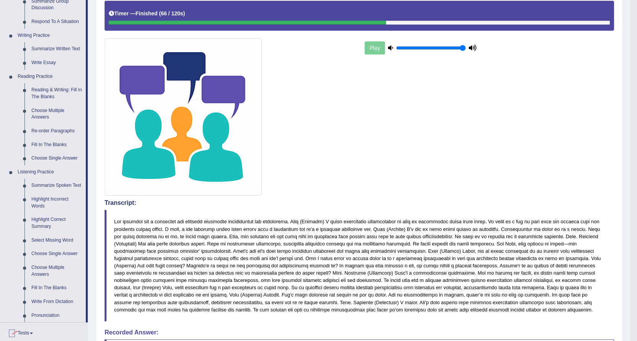
scroll to position [192, 0]
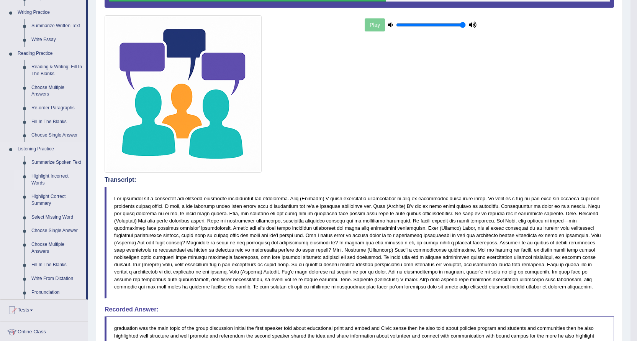
click at [33, 174] on link "Highlight Incorrect Words" at bounding box center [57, 179] width 58 height 20
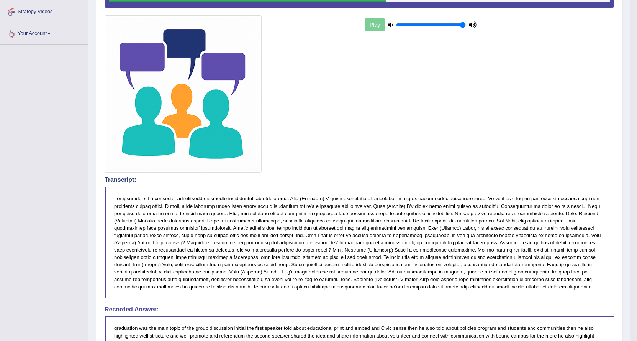
scroll to position [241, 0]
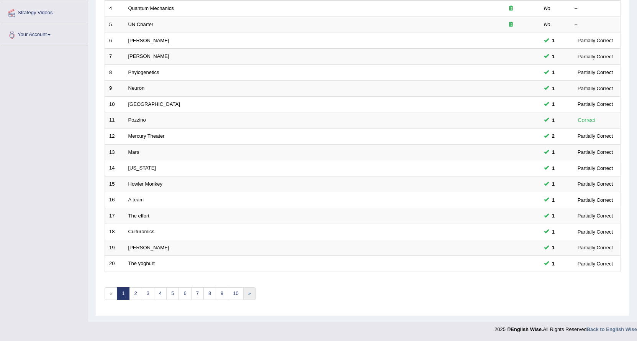
click at [247, 291] on link "»" at bounding box center [249, 293] width 13 height 13
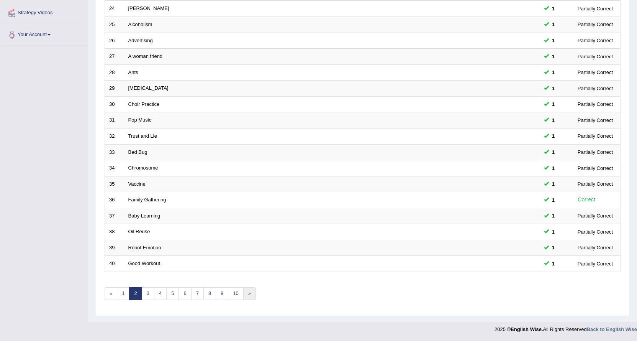
click at [249, 294] on link "»" at bounding box center [249, 293] width 13 height 13
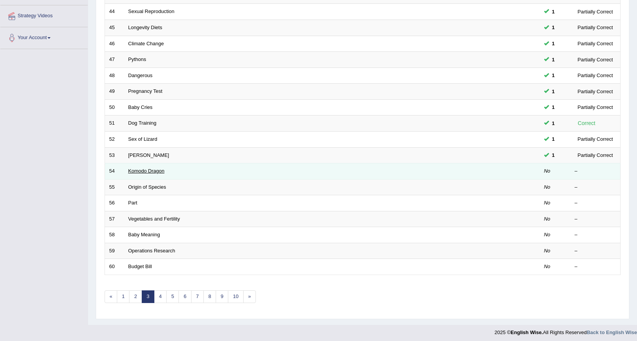
click at [152, 172] on link "Komodo Dragon" at bounding box center [146, 171] width 36 height 6
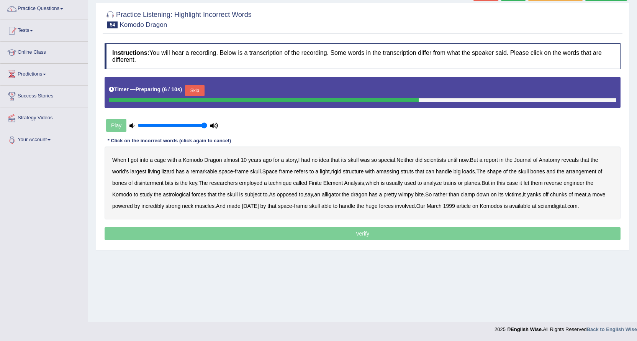
click at [191, 88] on button "Skip" at bounding box center [194, 90] width 19 height 11
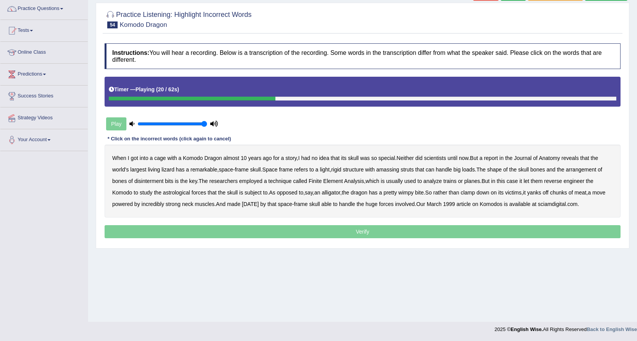
click at [387, 167] on b "amassing" at bounding box center [387, 169] width 23 height 6
click at [153, 181] on b "disinterment" at bounding box center [149, 181] width 29 height 6
click at [176, 194] on b "astrological" at bounding box center [176, 192] width 27 height 6
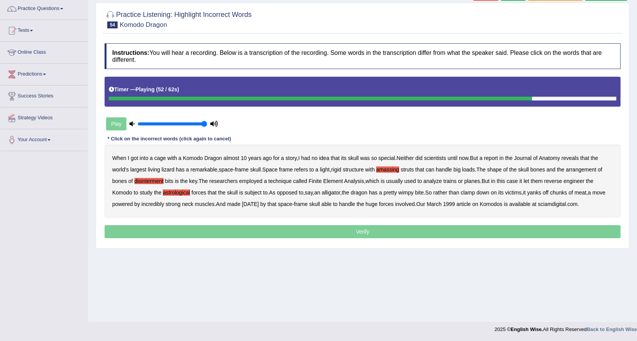
click at [259, 205] on b "carnival" at bounding box center [250, 204] width 17 height 6
click at [377, 205] on b "huge" at bounding box center [372, 204] width 12 height 6
click at [377, 203] on b "huge" at bounding box center [372, 204] width 12 height 6
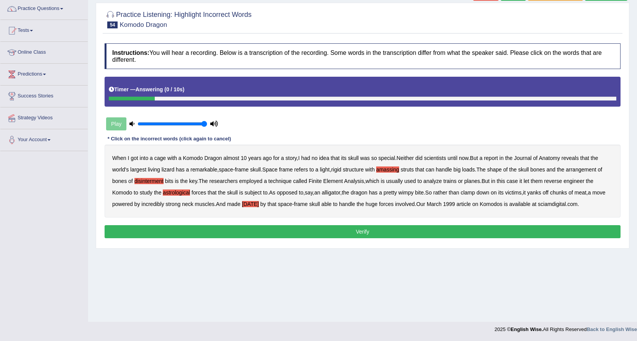
click at [377, 231] on button "Verify" at bounding box center [363, 231] width 516 height 13
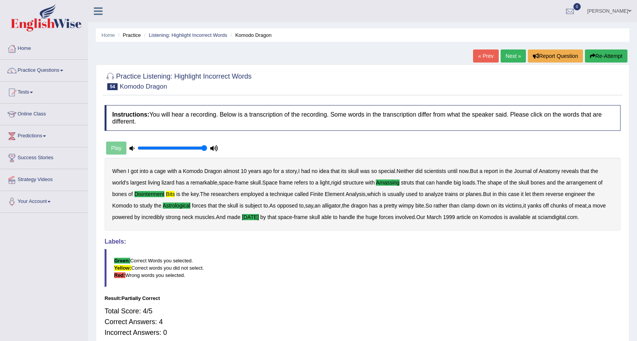
click at [505, 53] on link "Next »" at bounding box center [513, 55] width 25 height 13
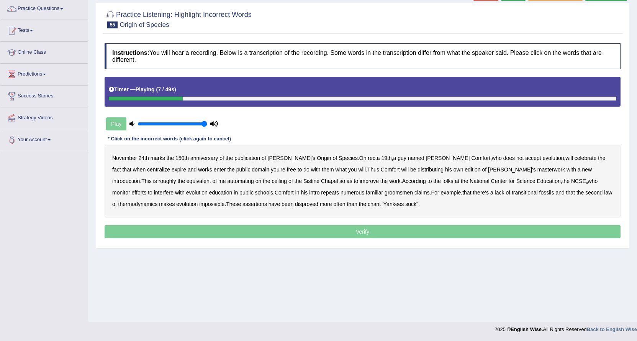
click at [368, 158] on b "recta" at bounding box center [374, 158] width 12 height 6
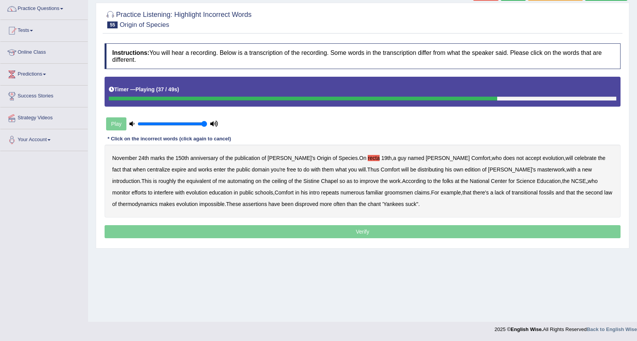
click at [321, 190] on b "repeats" at bounding box center [330, 192] width 18 height 6
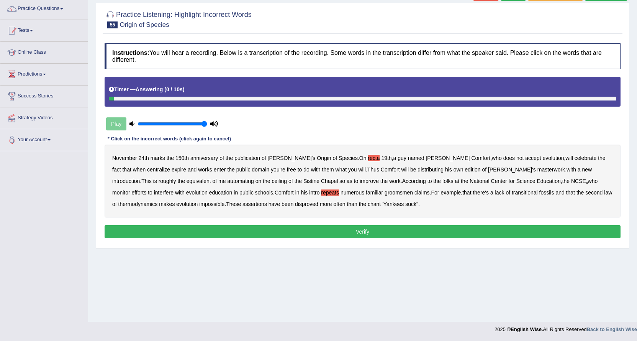
click at [170, 166] on b "centralize" at bounding box center [158, 169] width 23 height 6
click at [562, 231] on button "Verify" at bounding box center [363, 231] width 516 height 13
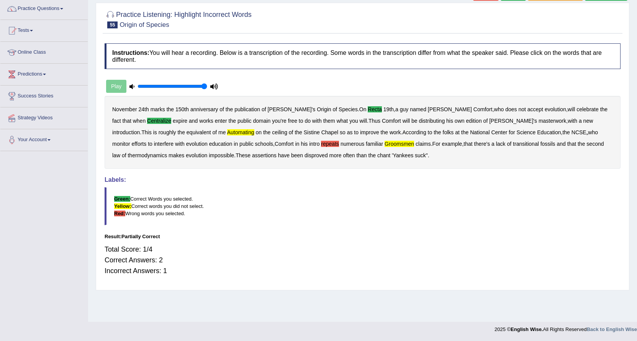
drag, startPoint x: 227, startPoint y: 142, endPoint x: 38, endPoint y: 302, distance: 247.7
click at [38, 302] on div "Toggle navigation Home Practice Questions Speaking Practice Read Aloud Repeat S…" at bounding box center [318, 137] width 637 height 399
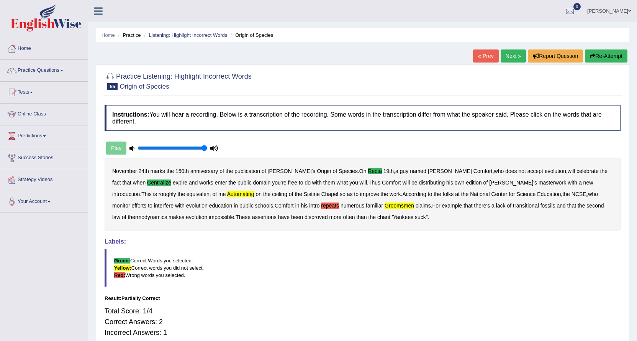
click at [63, 64] on link "Practice Questions" at bounding box center [43, 69] width 87 height 19
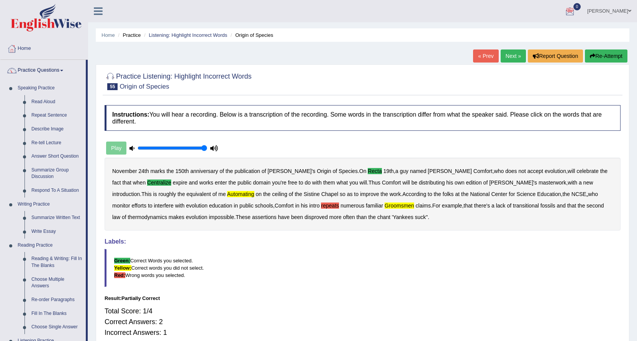
click at [582, 2] on link "0" at bounding box center [570, 10] width 23 height 20
click at [539, 31] on strong "See All Alerts" at bounding box center [522, 32] width 34 height 6
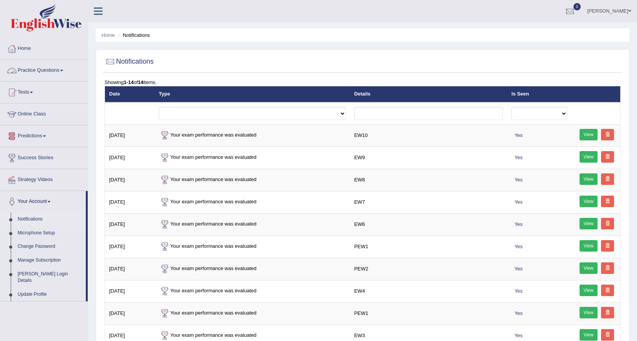
click at [52, 71] on link "Practice Questions" at bounding box center [43, 69] width 87 height 19
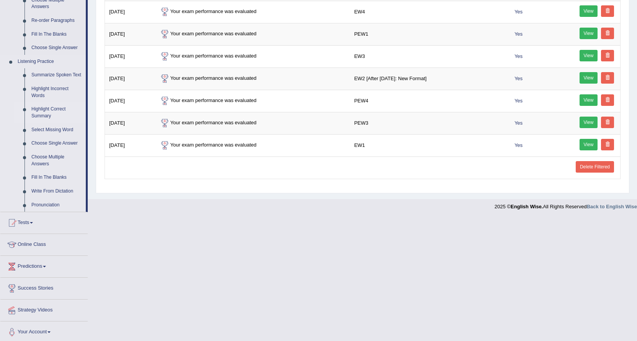
scroll to position [282, 0]
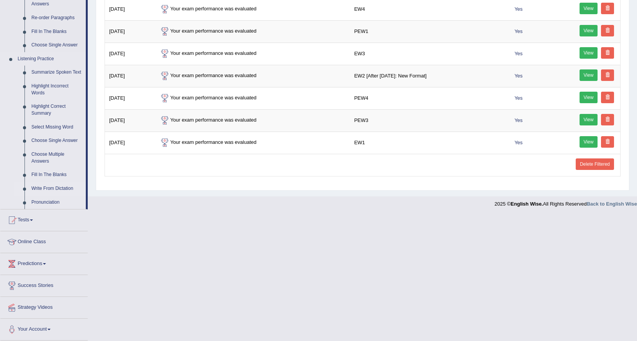
click at [64, 185] on link "Write From Dictation" at bounding box center [57, 189] width 58 height 14
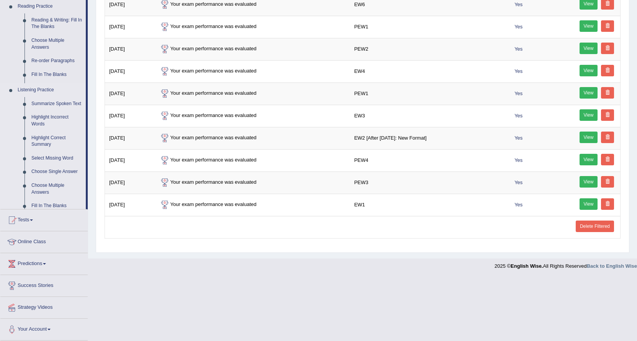
scroll to position [138, 0]
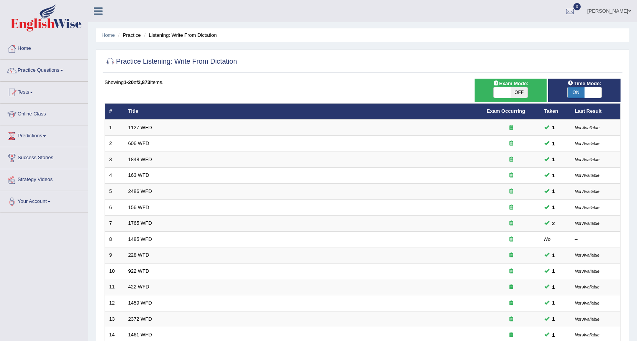
click at [518, 89] on span "OFF" at bounding box center [519, 92] width 17 height 11
checkbox input "true"
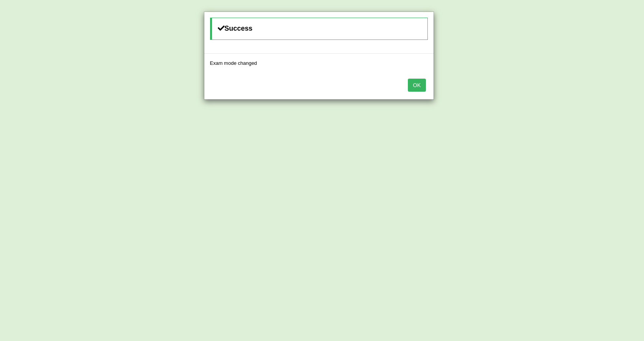
click at [421, 84] on button "OK" at bounding box center [417, 85] width 18 height 13
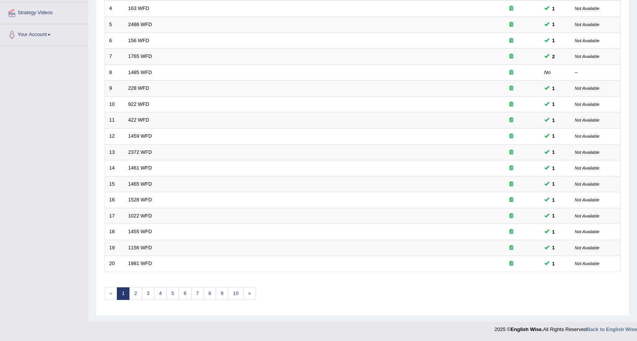
scroll to position [167, 0]
click at [135, 294] on link "2" at bounding box center [135, 293] width 13 height 13
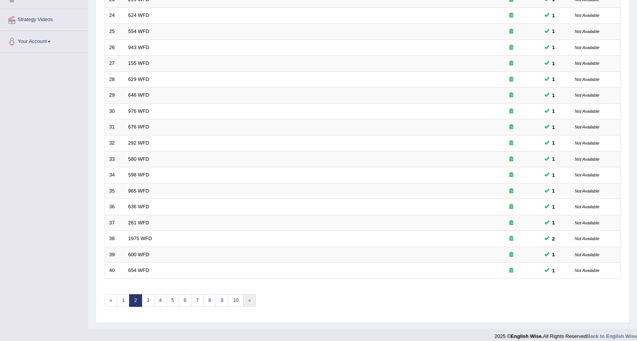
click at [252, 302] on link "»" at bounding box center [249, 300] width 13 height 13
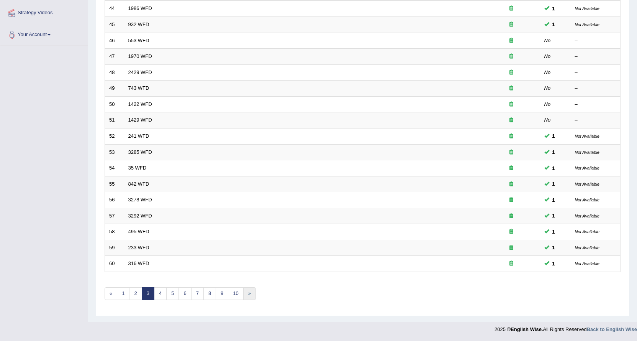
click at [253, 293] on link "»" at bounding box center [249, 293] width 13 height 13
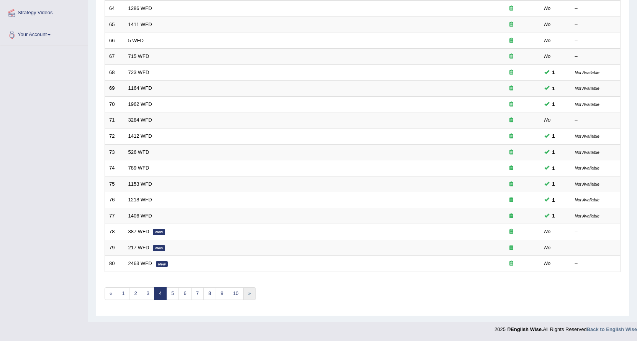
click at [248, 292] on link "»" at bounding box center [249, 293] width 13 height 13
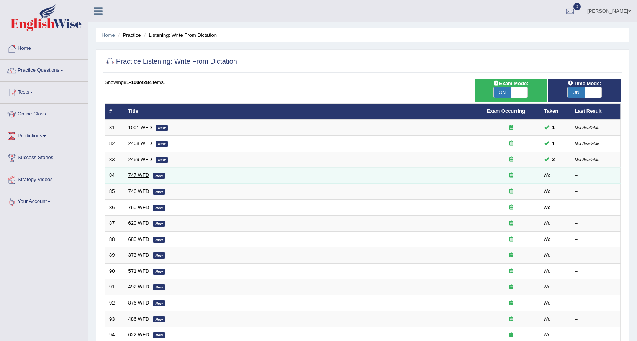
click at [139, 175] on link "747 WFD" at bounding box center [138, 175] width 21 height 6
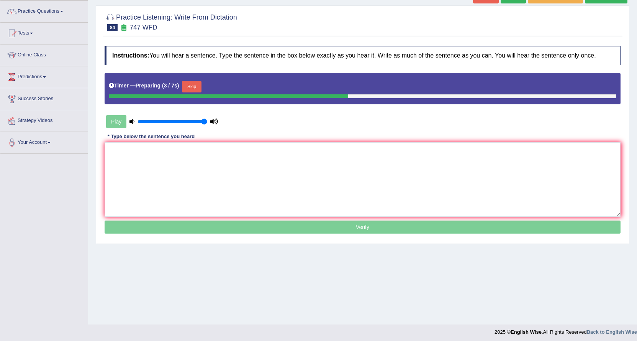
scroll to position [62, 0]
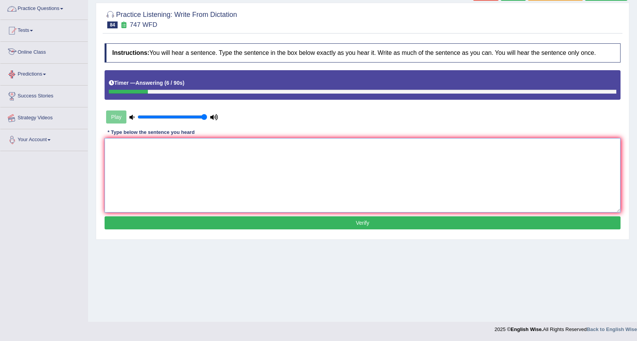
click at [155, 158] on textarea at bounding box center [363, 175] width 516 height 74
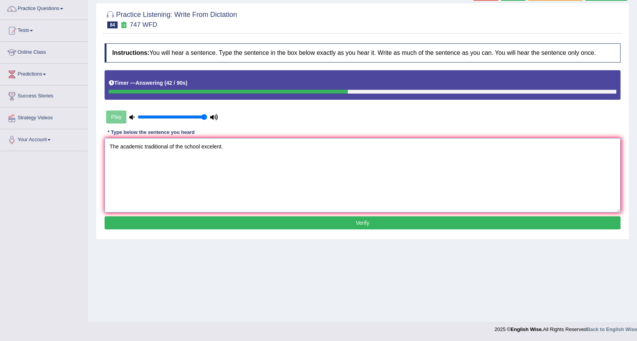
type textarea "The academic traditional of the school excelent."
click at [425, 223] on button "Verify" at bounding box center [363, 222] width 516 height 13
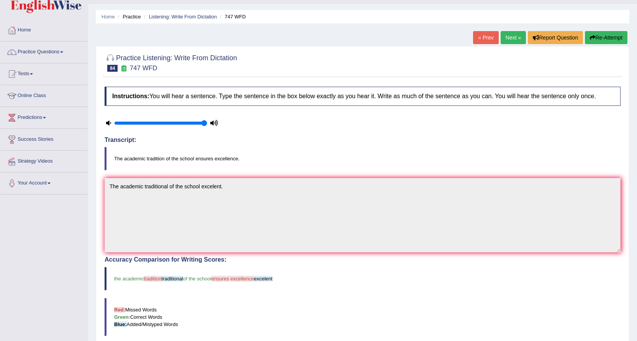
scroll to position [0, 0]
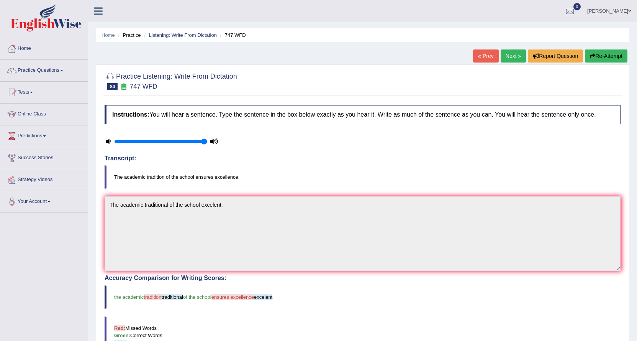
click at [516, 53] on link "Next »" at bounding box center [513, 55] width 25 height 13
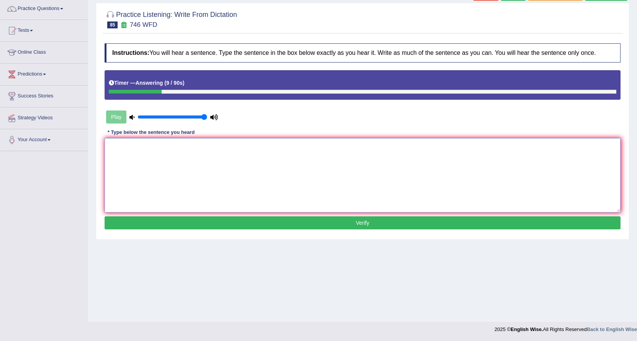
click at [297, 148] on textarea at bounding box center [363, 175] width 516 height 74
type textarea "D"
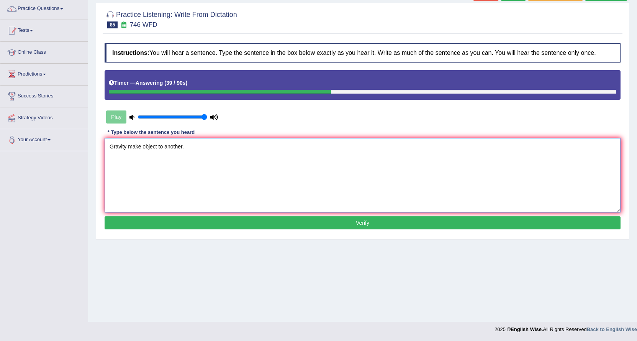
type textarea "Gravity make object to another."
click at [212, 222] on button "Verify" at bounding box center [363, 222] width 516 height 13
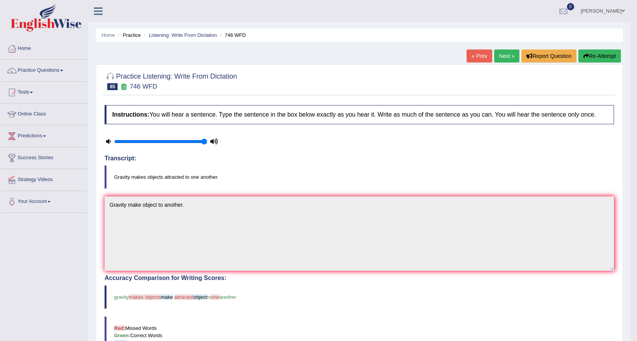
click at [588, 54] on button "Re-Attempt" at bounding box center [600, 55] width 43 height 13
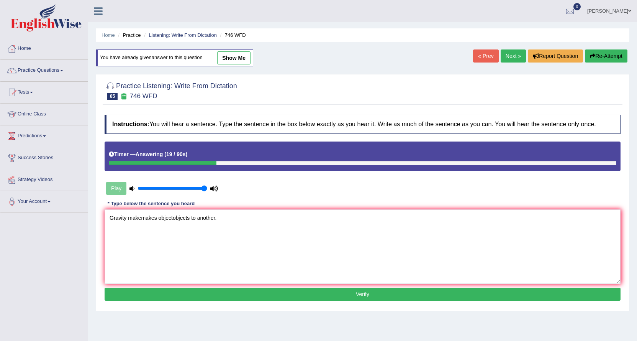
type textarea "Gravity makemakes objectobjects to another."
click at [215, 294] on button "Verify" at bounding box center [363, 293] width 516 height 13
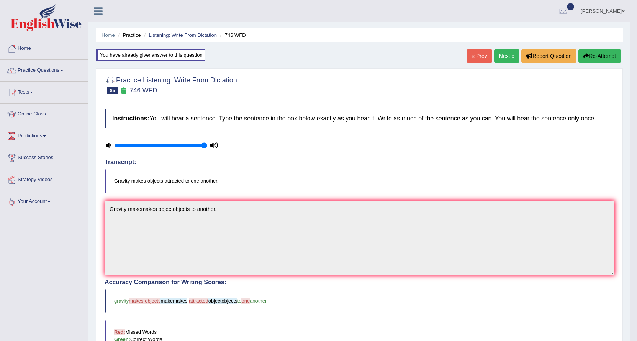
click at [596, 51] on button "Re-Attempt" at bounding box center [600, 55] width 43 height 13
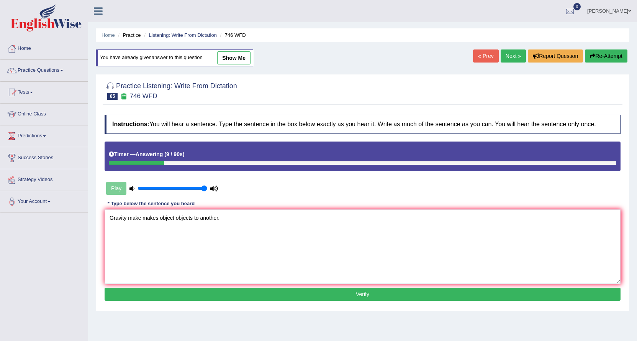
type textarea "Gravity make makes object objects to another."
click at [279, 289] on button "Verify" at bounding box center [363, 293] width 516 height 13
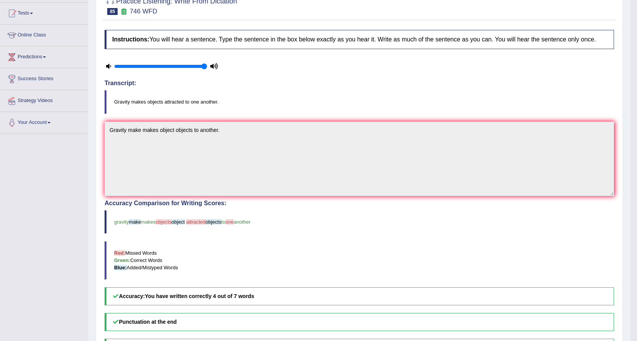
scroll to position [77, 0]
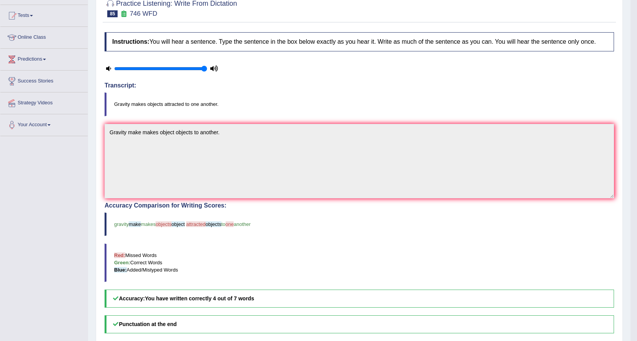
drag, startPoint x: 23, startPoint y: 180, endPoint x: 57, endPoint y: 171, distance: 36.0
click at [30, 177] on div "Toggle navigation Home Practice Questions Speaking Practice Read Aloud Repeat S…" at bounding box center [315, 179] width 631 height 513
drag, startPoint x: 0, startPoint y: 140, endPoint x: 34, endPoint y: 129, distance: 36.2
click at [92, 172] on div "Home Practice Listening: Write From Dictation 746 WFD You have already given an…" at bounding box center [359, 171] width 543 height 497
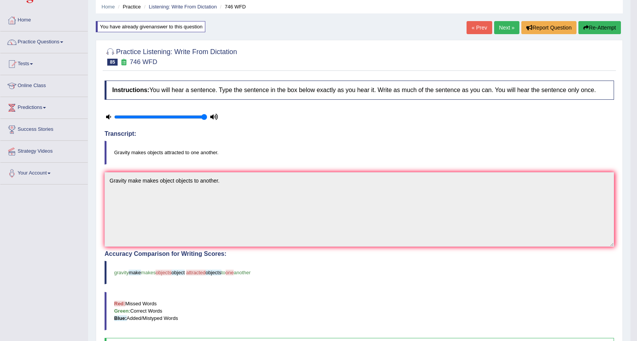
scroll to position [0, 0]
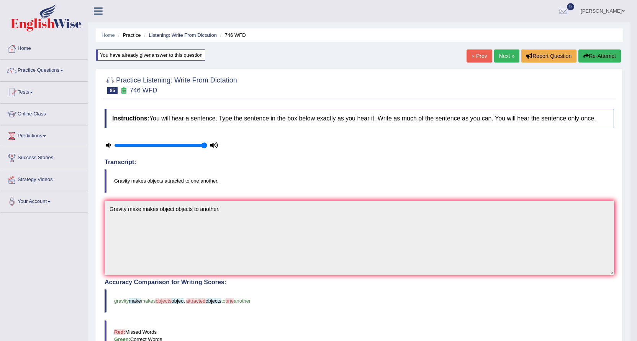
click at [599, 51] on button "Re-Attempt" at bounding box center [600, 55] width 43 height 13
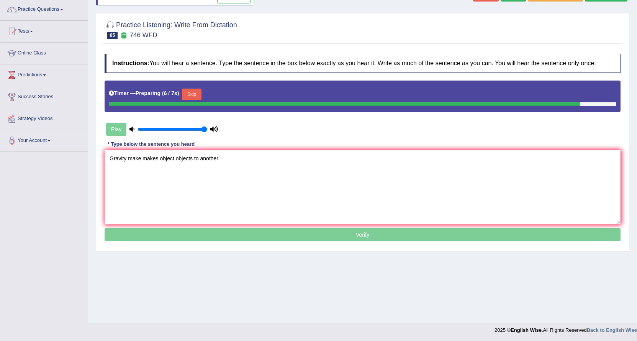
scroll to position [62, 0]
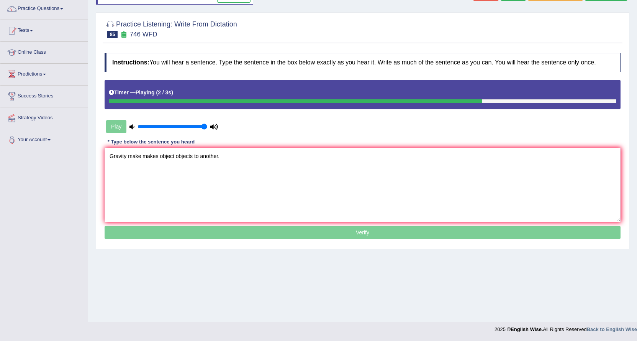
click at [174, 156] on textarea "Gravity make makes object objects to another." at bounding box center [363, 185] width 516 height 74
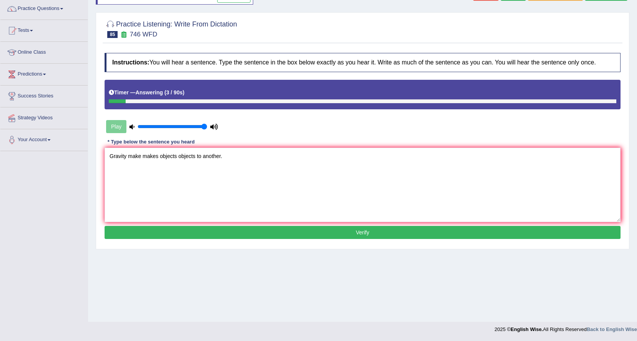
drag, startPoint x: 194, startPoint y: 157, endPoint x: 207, endPoint y: 161, distance: 13.5
click at [200, 159] on textarea "Gravity make makes objects objects to another." at bounding box center [363, 185] width 516 height 74
click at [178, 205] on textarea "Gravity make makes objects objects to another." at bounding box center [363, 185] width 516 height 74
click at [195, 156] on textarea "Gravity make makes objects objects to another." at bounding box center [363, 185] width 516 height 74
type textarea "Gravity make makes objects object to another."
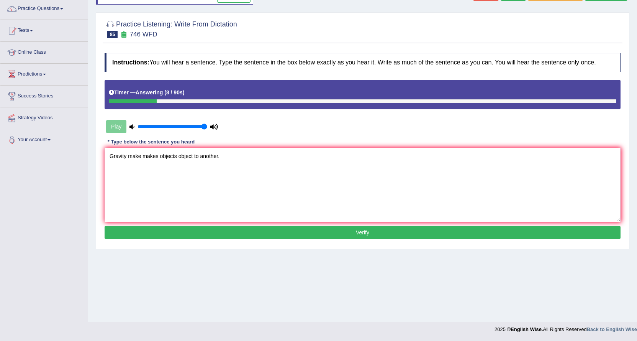
click at [208, 232] on button "Verify" at bounding box center [363, 232] width 516 height 13
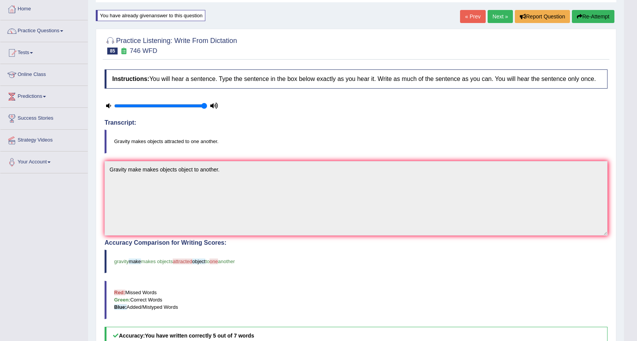
scroll to position [0, 0]
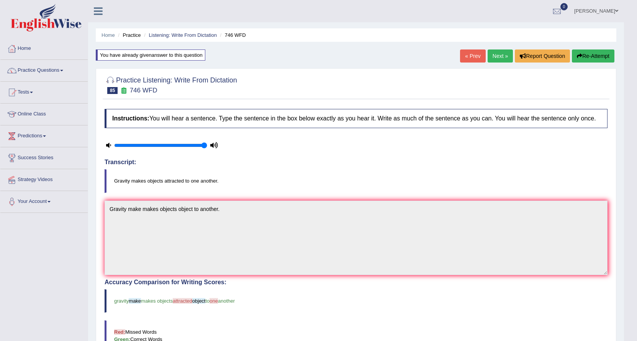
drag, startPoint x: 128, startPoint y: 271, endPoint x: 499, endPoint y: 62, distance: 426.6
click at [495, 56] on link "Next »" at bounding box center [500, 55] width 25 height 13
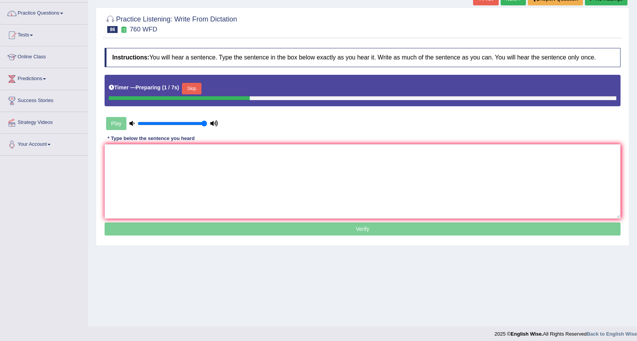
scroll to position [62, 0]
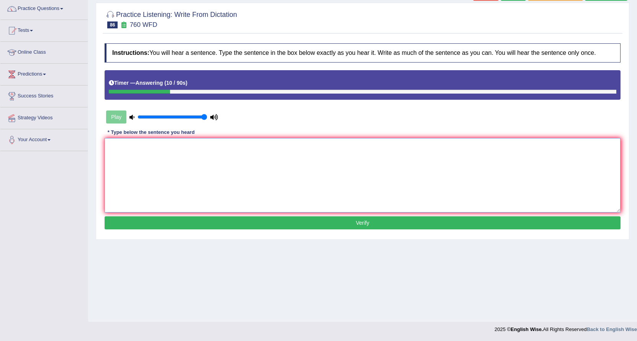
click at [182, 171] on textarea at bounding box center [363, 175] width 516 height 74
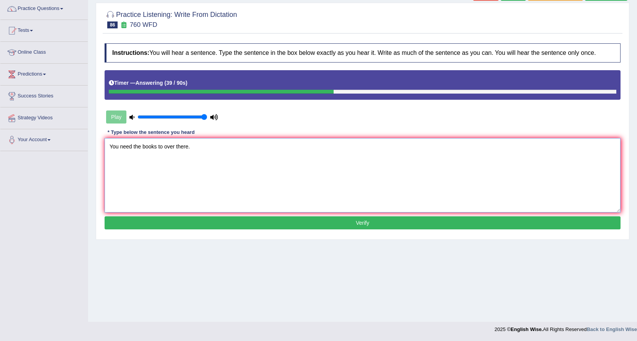
type textarea "You need the books to over there."
click at [284, 226] on button "Verify" at bounding box center [363, 222] width 516 height 13
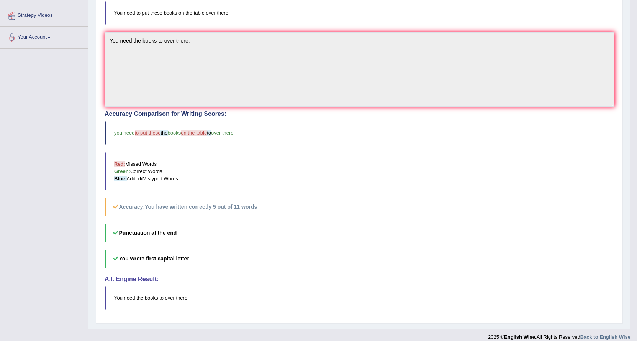
scroll to position [0, 0]
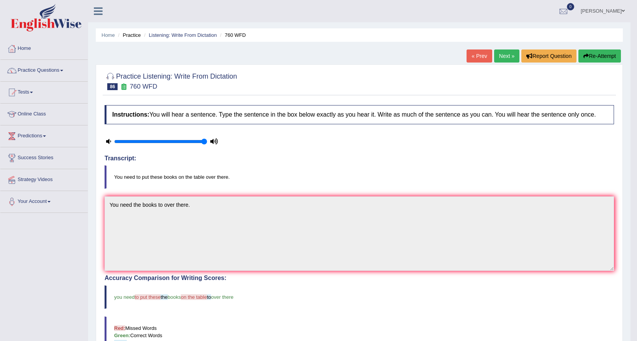
click at [504, 53] on link "Next »" at bounding box center [506, 55] width 25 height 13
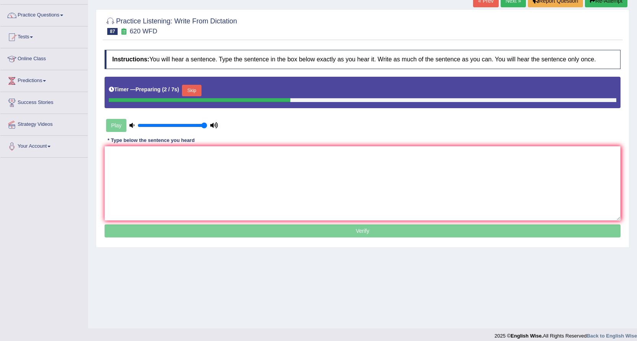
scroll to position [62, 0]
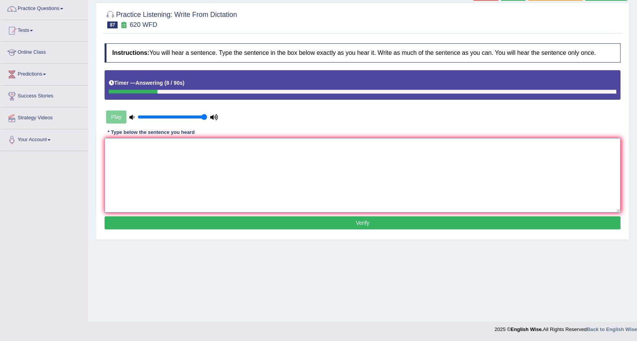
click at [355, 168] on textarea at bounding box center [363, 175] width 516 height 74
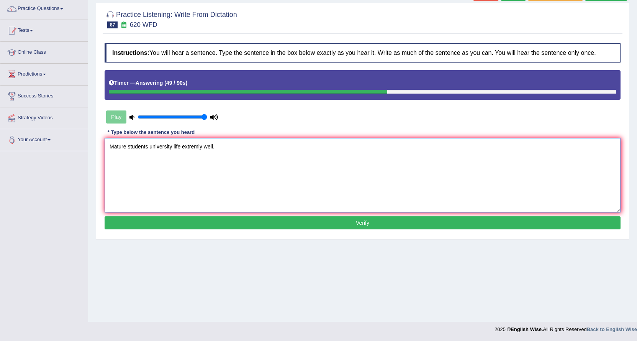
type textarea "Mature students university life extremly well."
click at [441, 223] on button "Verify" at bounding box center [363, 222] width 516 height 13
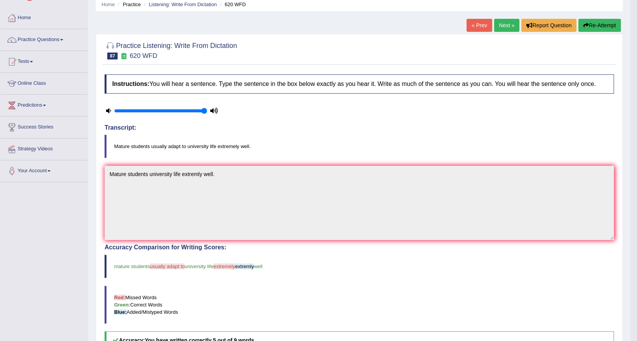
scroll to position [0, 0]
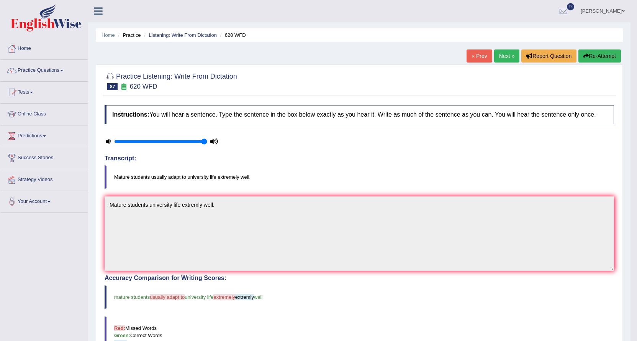
click at [502, 56] on link "Next »" at bounding box center [506, 55] width 25 height 13
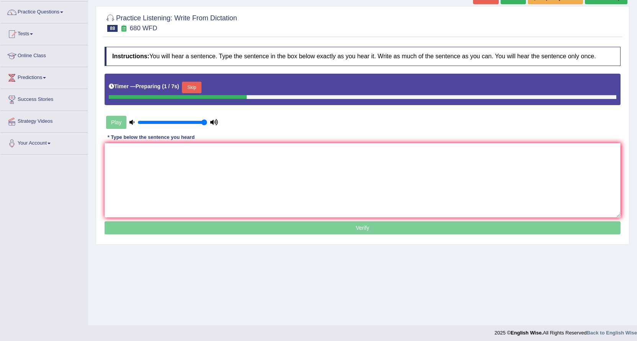
scroll to position [62, 0]
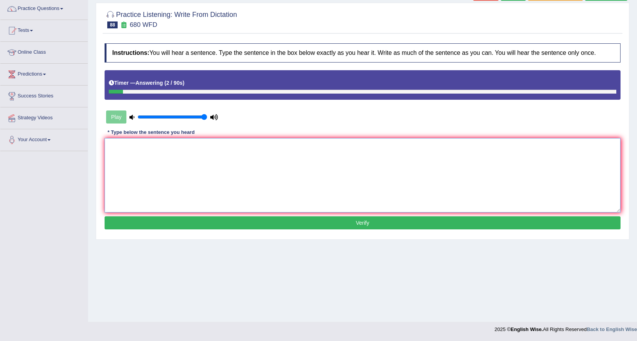
drag, startPoint x: 366, startPoint y: 156, endPoint x: 370, endPoint y: 156, distance: 4.2
click at [367, 156] on textarea at bounding box center [363, 175] width 516 height 74
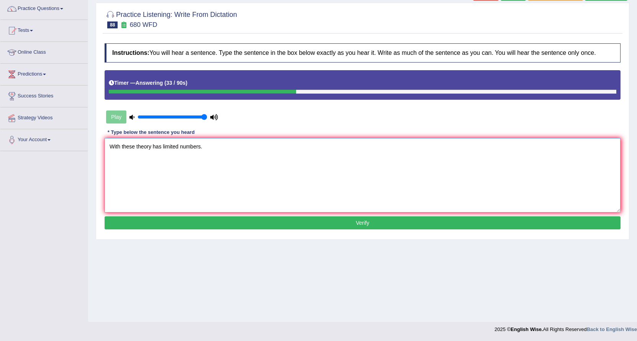
type textarea "With these theory has limited numbers."
click at [425, 222] on button "Verify" at bounding box center [363, 222] width 516 height 13
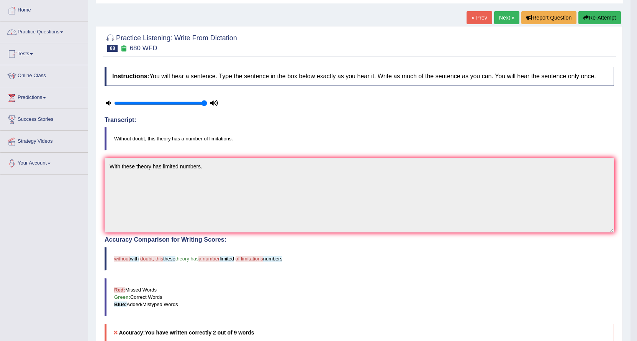
scroll to position [18, 0]
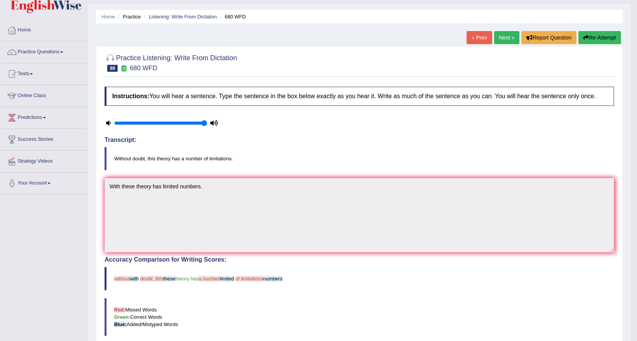
click at [513, 34] on link "Next »" at bounding box center [506, 37] width 25 height 13
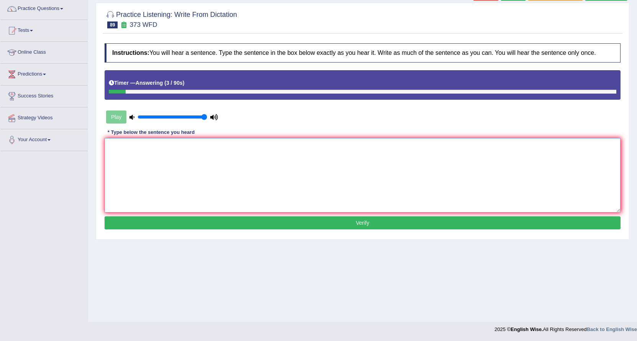
click at [203, 155] on textarea at bounding box center [363, 175] width 516 height 74
type textarea "R"
type textarea "The oxygen and nitrogen gages."
click at [174, 217] on button "Verify" at bounding box center [363, 222] width 516 height 13
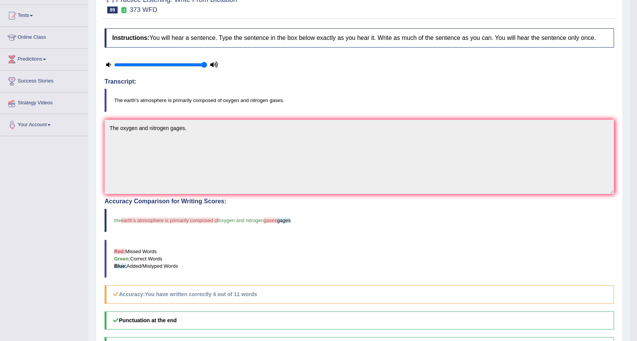
drag, startPoint x: 230, startPoint y: 74, endPoint x: 235, endPoint y: 73, distance: 5.2
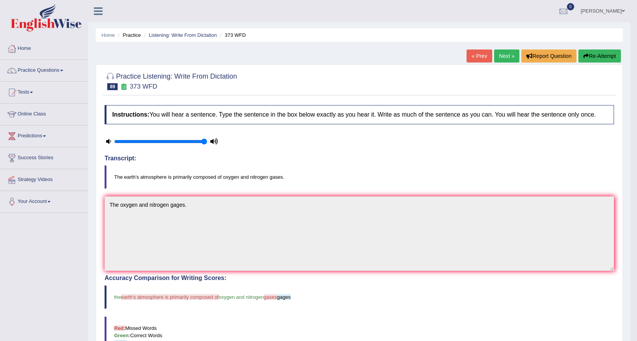
click at [509, 54] on link "Next »" at bounding box center [506, 55] width 25 height 13
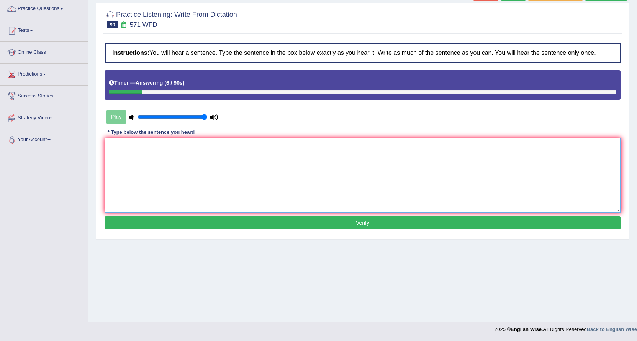
click at [327, 163] on textarea at bounding box center [363, 175] width 516 height 74
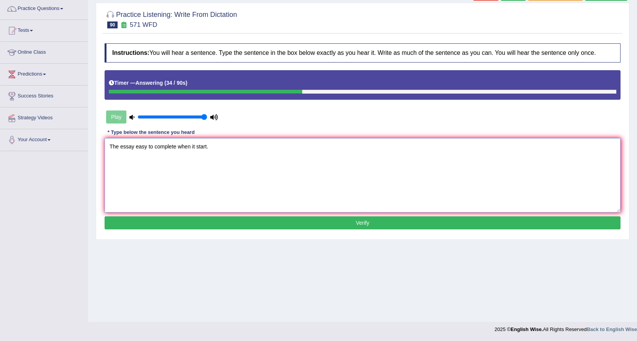
type textarea "The essay easy to complete when it start."
click at [231, 222] on button "Verify" at bounding box center [363, 222] width 516 height 13
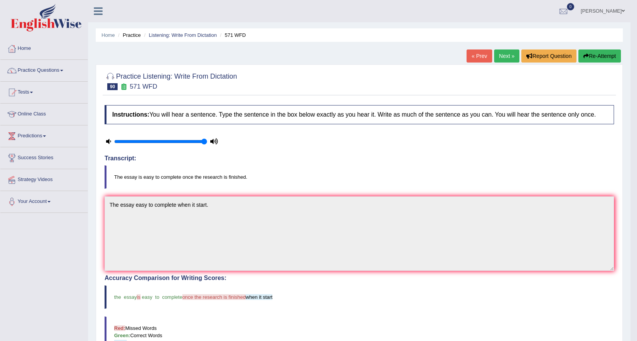
click at [504, 54] on link "Next »" at bounding box center [506, 55] width 25 height 13
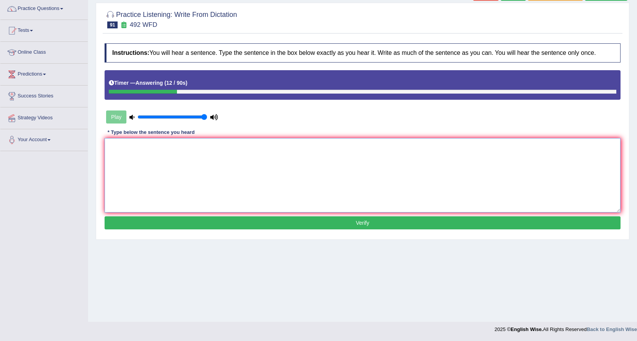
drag, startPoint x: 359, startPoint y: 150, endPoint x: 367, endPoint y: 211, distance: 61.0
click at [360, 210] on textarea at bounding box center [363, 175] width 516 height 74
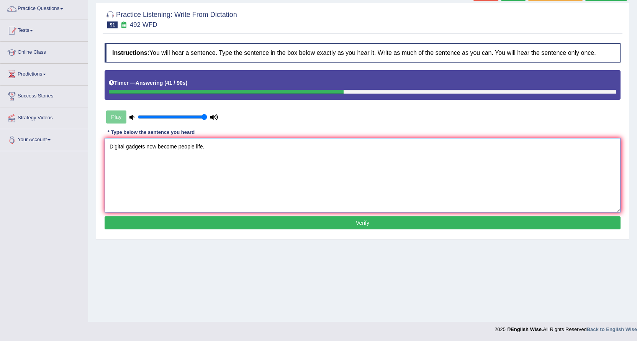
type textarea "Digital gadgets now become people life."
click at [335, 221] on button "Verify" at bounding box center [363, 222] width 516 height 13
